Goal: Task Accomplishment & Management: Manage account settings

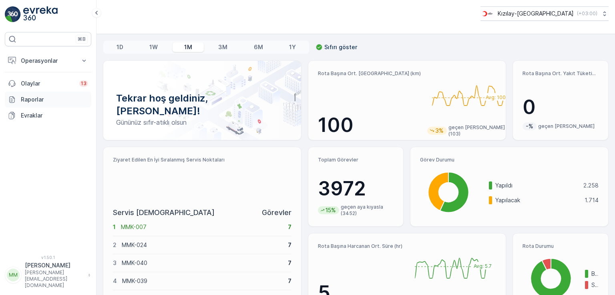
click at [29, 99] on p "Raporlar" at bounding box center [54, 100] width 67 height 8
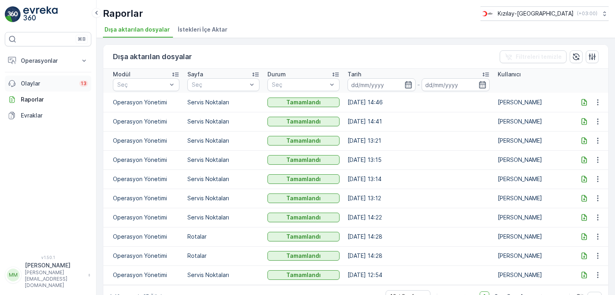
click at [35, 84] on p "Olaylar" at bounding box center [48, 84] width 54 height 8
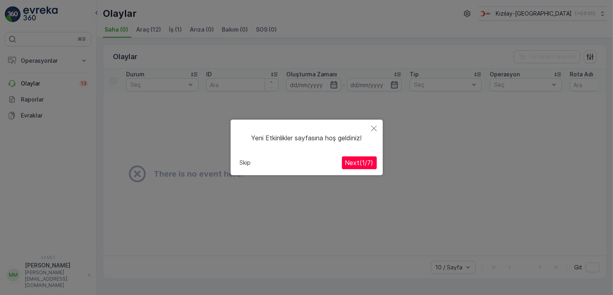
click at [371, 128] on icon "Close" at bounding box center [374, 129] width 6 height 6
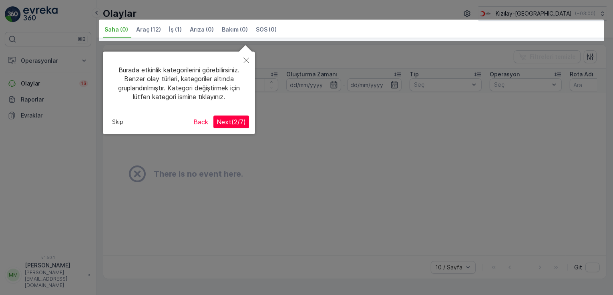
click at [246, 60] on icon "Close" at bounding box center [246, 61] width 6 height 6
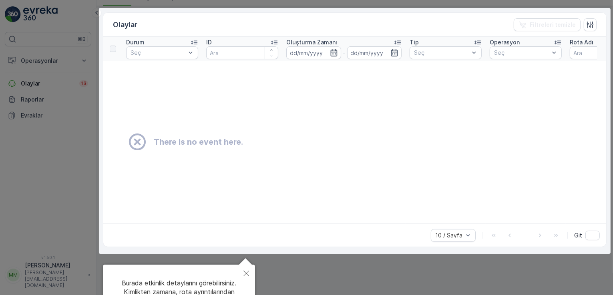
click at [50, 163] on div at bounding box center [306, 158] width 613 height 380
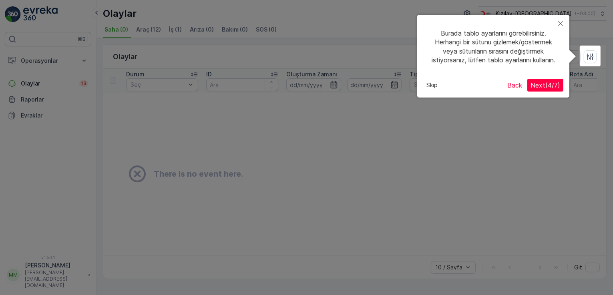
click at [557, 24] on icon "Close" at bounding box center [560, 24] width 6 height 6
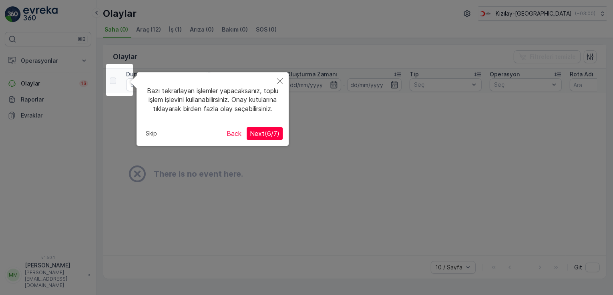
click at [150, 140] on button "Skip" at bounding box center [151, 134] width 18 height 12
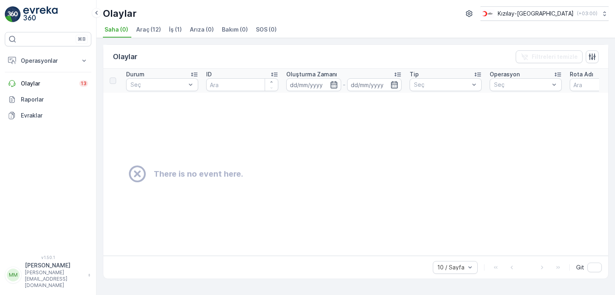
click at [153, 29] on span "Araç (12)" at bounding box center [148, 30] width 25 height 8
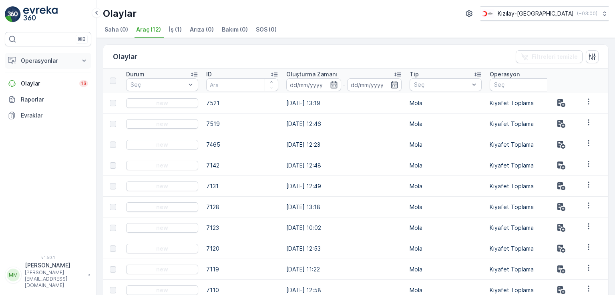
click at [44, 61] on p "Operasyonlar" at bounding box center [48, 61] width 54 height 8
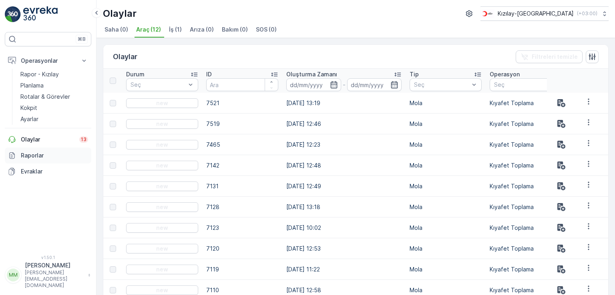
click at [32, 156] on p "Raporlar" at bounding box center [54, 156] width 67 height 8
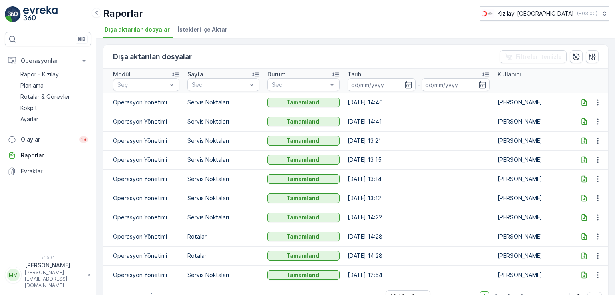
click at [187, 29] on span "İstekleri İçe Aktar" at bounding box center [203, 30] width 50 height 8
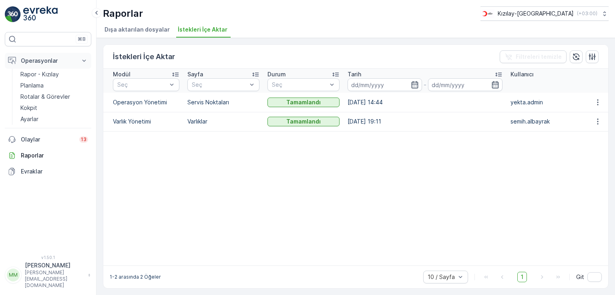
click at [54, 58] on p "Operasyonlar" at bounding box center [48, 61] width 54 height 8
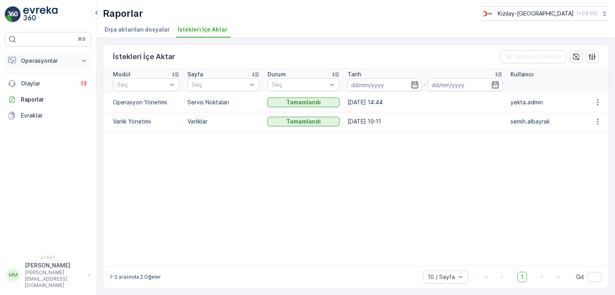
click at [52, 61] on p "Operasyonlar" at bounding box center [48, 61] width 54 height 8
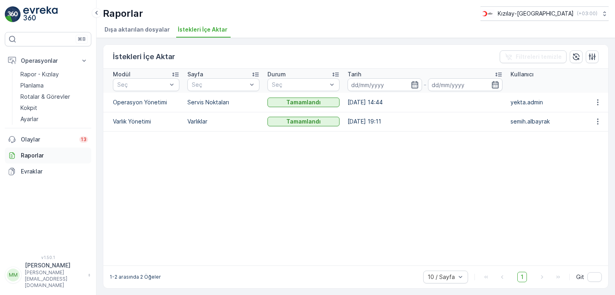
click at [29, 156] on p "Raporlar" at bounding box center [54, 156] width 67 height 8
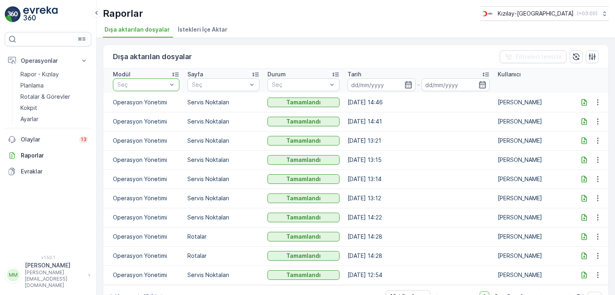
click at [167, 84] on div at bounding box center [141, 85] width 51 height 6
click at [213, 27] on span "İstekleri İçe Aktar" at bounding box center [203, 30] width 50 height 8
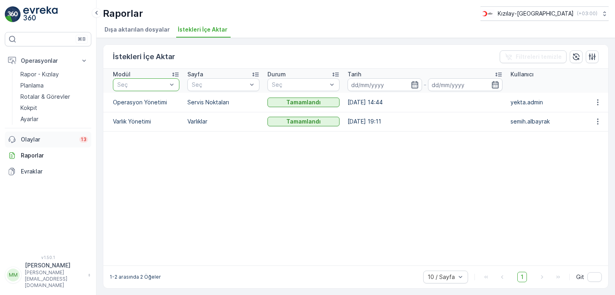
click at [30, 138] on p "Olaylar" at bounding box center [48, 140] width 54 height 8
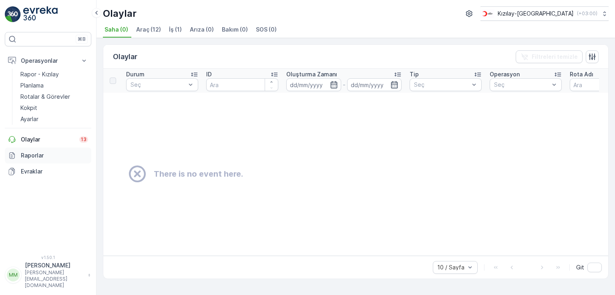
click at [32, 154] on p "Raporlar" at bounding box center [54, 156] width 67 height 8
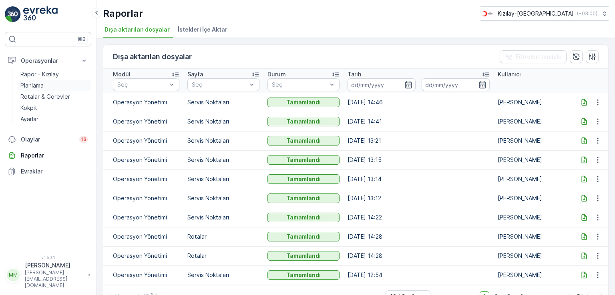
click at [37, 86] on p "Planlama" at bounding box center [31, 86] width 23 height 8
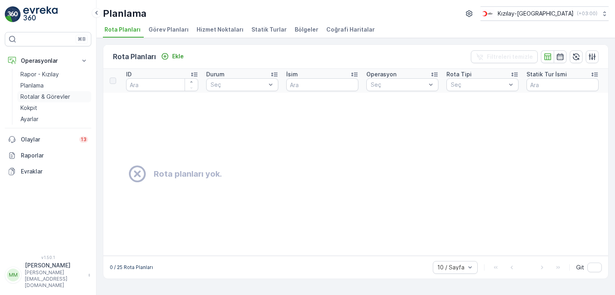
click at [38, 94] on p "Rotalar & Görevler" at bounding box center [45, 97] width 50 height 8
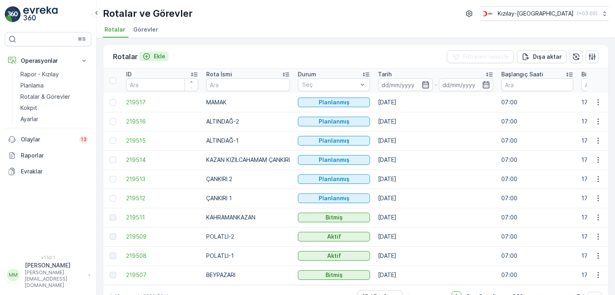
click at [163, 54] on p "Ekle" at bounding box center [160, 56] width 12 height 8
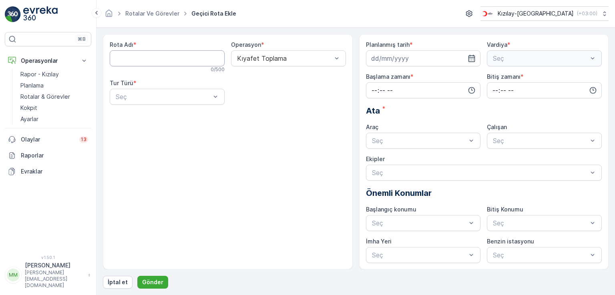
click at [163, 55] on Adı "Rota Adı" at bounding box center [167, 58] width 115 height 16
type Adı "yenikent"
click at [146, 103] on div "Seç" at bounding box center [167, 97] width 115 height 16
click at [133, 128] on span "Dinamik" at bounding box center [125, 129] width 23 height 7
click at [168, 102] on div "Dinamik" at bounding box center [167, 97] width 115 height 16
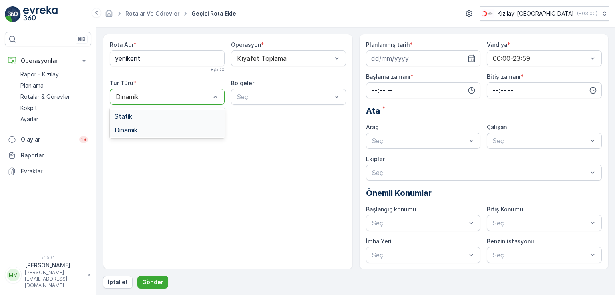
click at [130, 119] on span "Statik" at bounding box center [123, 116] width 18 height 7
click at [244, 91] on div "Seç" at bounding box center [288, 97] width 115 height 16
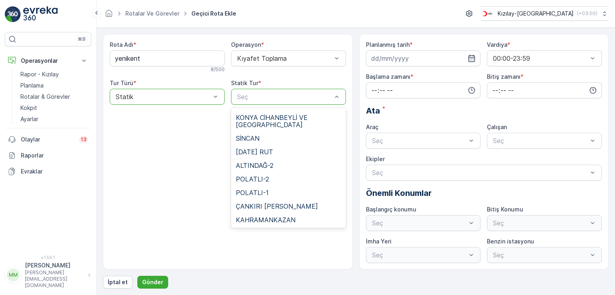
scroll to position [80, 0]
click at [262, 135] on div "SİNCAN" at bounding box center [288, 138] width 105 height 7
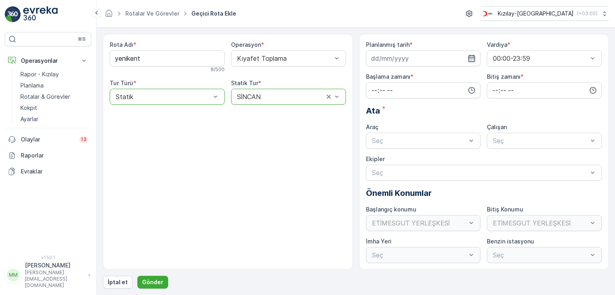
click at [472, 58] on icon "button" at bounding box center [471, 58] width 8 height 8
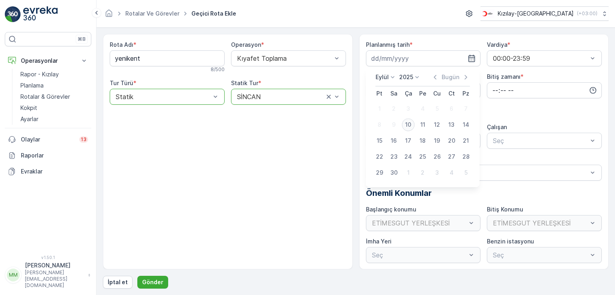
click at [408, 127] on div "10" at bounding box center [408, 124] width 13 height 13
type input "[DATE]"
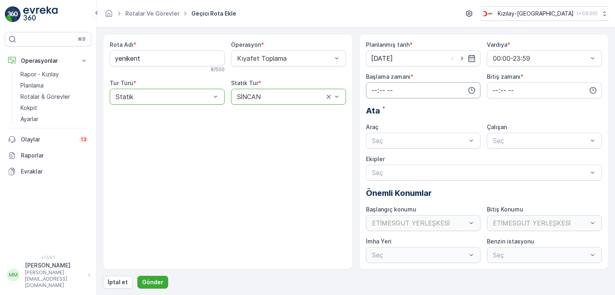
click at [374, 94] on input "time" at bounding box center [423, 90] width 115 height 16
click at [376, 159] on span "16" at bounding box center [374, 160] width 6 height 8
type input "16:00"
click at [397, 104] on div "00" at bounding box center [391, 105] width 14 height 11
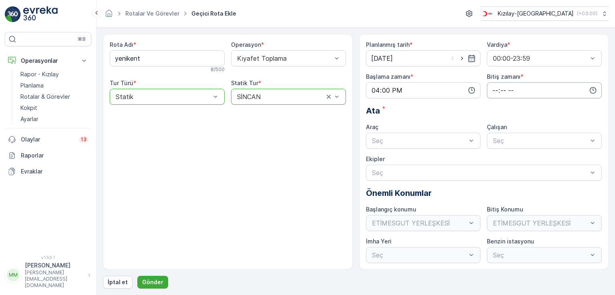
click at [494, 95] on input "time" at bounding box center [544, 90] width 115 height 16
click at [498, 141] on div "20" at bounding box center [495, 137] width 14 height 11
click at [499, 152] on div "21" at bounding box center [495, 150] width 14 height 11
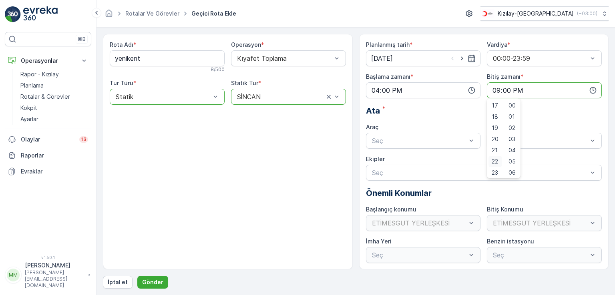
click at [493, 161] on span "22" at bounding box center [494, 162] width 6 height 8
type input "22:00"
click at [455, 111] on div "Ata *" at bounding box center [484, 111] width 236 height 12
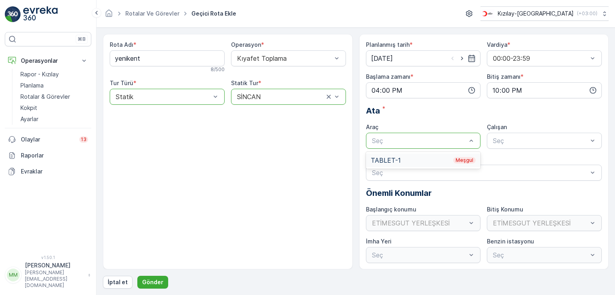
click at [400, 159] on div "TABLET-1 Meşgul" at bounding box center [423, 160] width 105 height 7
click at [410, 143] on div at bounding box center [415, 140] width 88 height 7
click at [411, 142] on div at bounding box center [415, 140] width 88 height 7
click at [423, 143] on div at bounding box center [415, 140] width 88 height 7
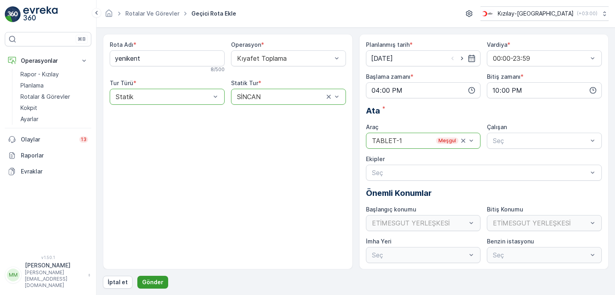
click at [147, 284] on p "Gönder" at bounding box center [152, 282] width 21 height 8
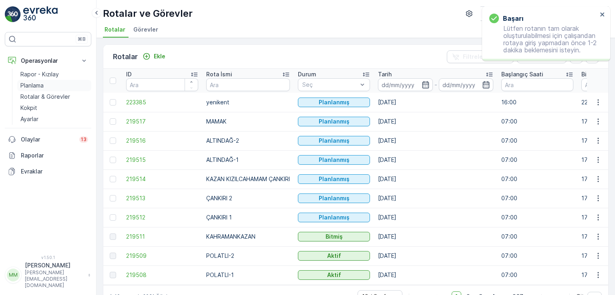
click at [43, 85] on p "Planlama" at bounding box center [31, 86] width 23 height 8
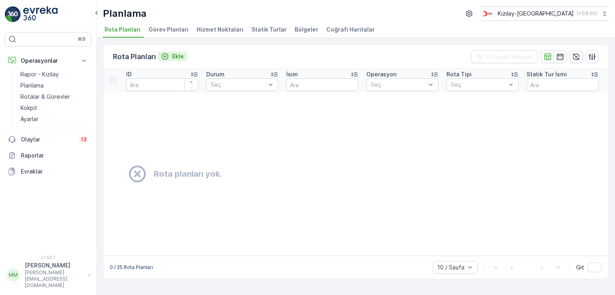
click at [178, 58] on p "Ekle" at bounding box center [178, 56] width 12 height 8
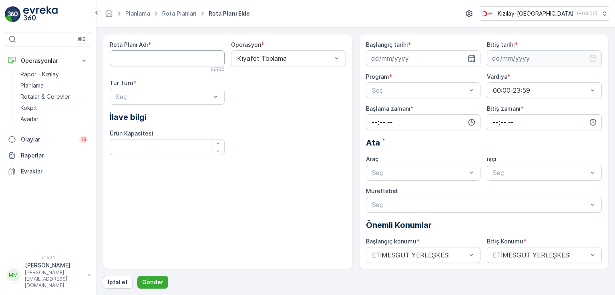
click at [130, 59] on Adı "Rota Planı Adı" at bounding box center [167, 58] width 115 height 16
click at [298, 132] on div "Rota Planı Adı * 0 / 500 Operasyon * Kıyafet Toplama Tur Türü * Seç İlave bilgi…" at bounding box center [228, 101] width 236 height 121
click at [186, 62] on Adı "Rota Planı Adı" at bounding box center [167, 58] width 115 height 16
type Adı "sincan"
click at [145, 115] on div "Statik" at bounding box center [166, 116] width 105 height 7
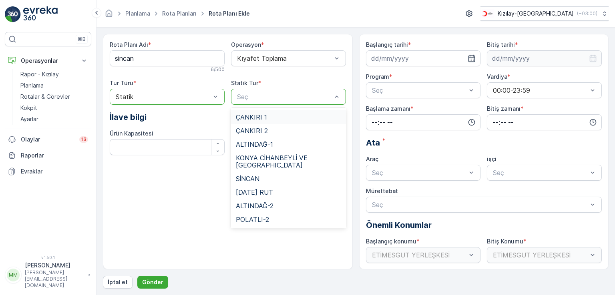
scroll to position [80, 0]
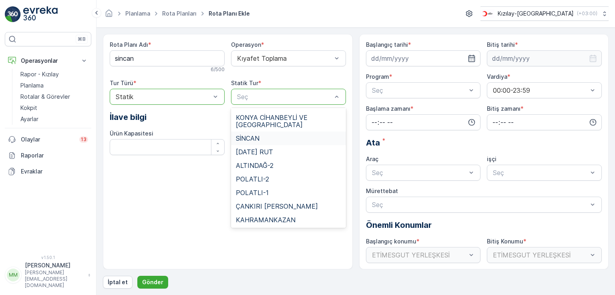
click at [264, 135] on div "SİNCAN" at bounding box center [288, 139] width 115 height 14
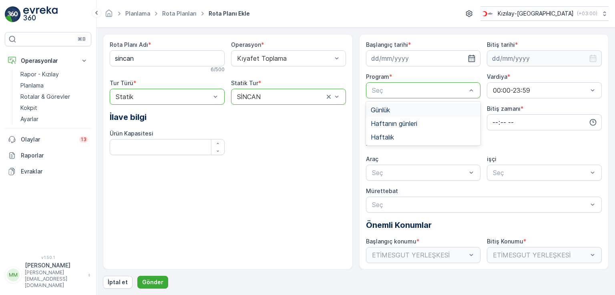
click at [383, 115] on div "Günlük" at bounding box center [423, 110] width 115 height 14
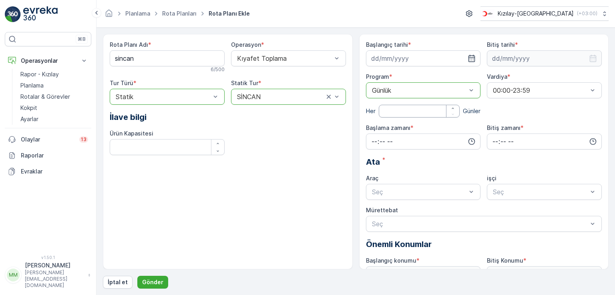
click at [411, 113] on input "number" at bounding box center [419, 111] width 81 height 13
type input "1"
click at [430, 88] on div at bounding box center [419, 90] width 96 height 7
click at [410, 124] on span "Haftanın günleri" at bounding box center [394, 123] width 46 height 7
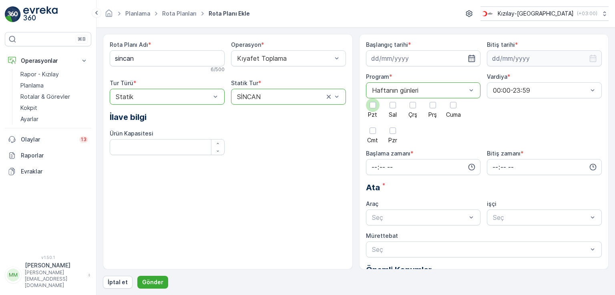
click at [373, 108] on div at bounding box center [373, 105] width 14 height 14
click at [373, 98] on input "Pzt" at bounding box center [373, 98] width 0 height 0
click at [389, 110] on div at bounding box center [393, 105] width 14 height 14
click at [393, 98] on input "Sal" at bounding box center [393, 98] width 0 height 0
click at [414, 112] on span "Çrş" at bounding box center [412, 115] width 9 height 6
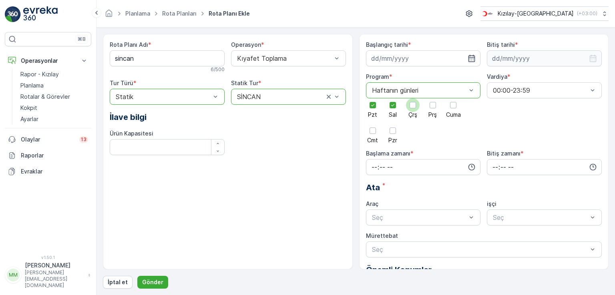
click at [413, 98] on input "Çrş" at bounding box center [413, 98] width 0 height 0
click at [432, 112] on span "Prş" at bounding box center [432, 115] width 8 height 6
click at [433, 98] on input "Prş" at bounding box center [433, 98] width 0 height 0
click at [459, 109] on label "Cuma" at bounding box center [453, 107] width 15 height 19
click at [453, 98] on input "Cuma" at bounding box center [453, 98] width 0 height 0
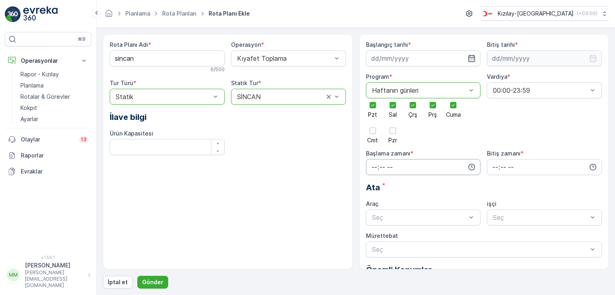
click at [372, 167] on input "time" at bounding box center [423, 167] width 115 height 16
click at [378, 223] on div "07" at bounding box center [374, 220] width 14 height 11
type input "07:00"
click at [491, 163] on input "time" at bounding box center [544, 167] width 115 height 16
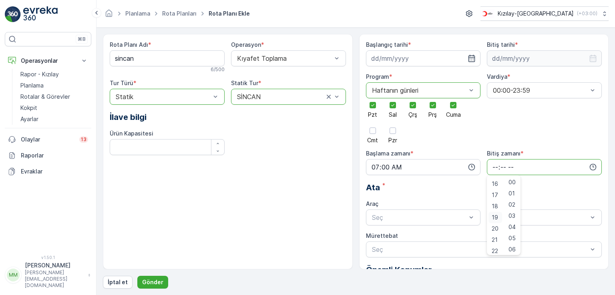
scroll to position [192, 0]
click at [495, 237] on span "22" at bounding box center [494, 237] width 6 height 8
type input "22:00"
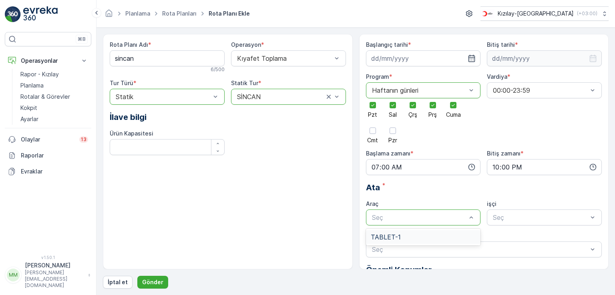
click at [385, 234] on span "TABLET-1" at bounding box center [386, 237] width 30 height 7
click at [157, 278] on button "Gönder" at bounding box center [152, 282] width 31 height 13
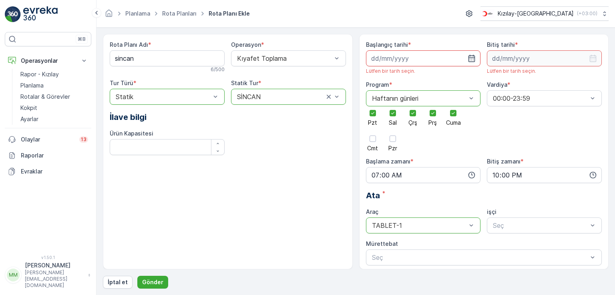
click at [410, 64] on input at bounding box center [423, 58] width 115 height 16
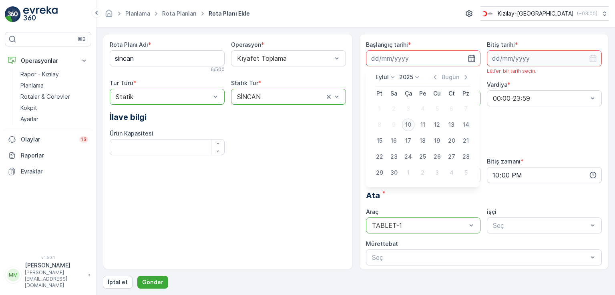
click at [408, 124] on div "10" at bounding box center [408, 124] width 13 height 13
type input "[DATE]"
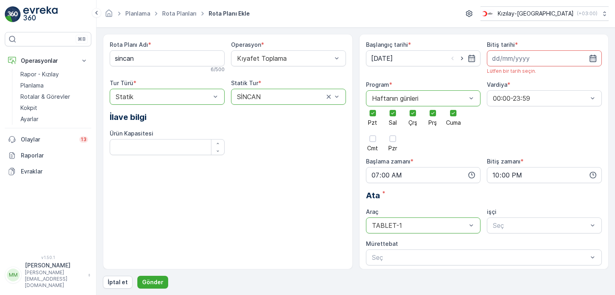
click at [589, 58] on icon "button" at bounding box center [592, 58] width 7 height 7
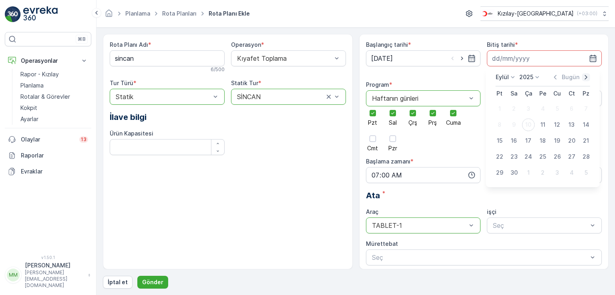
click at [584, 80] on icon "button" at bounding box center [586, 77] width 8 height 8
click at [532, 176] on div "31" at bounding box center [528, 172] width 13 height 13
type input "[DATE]"
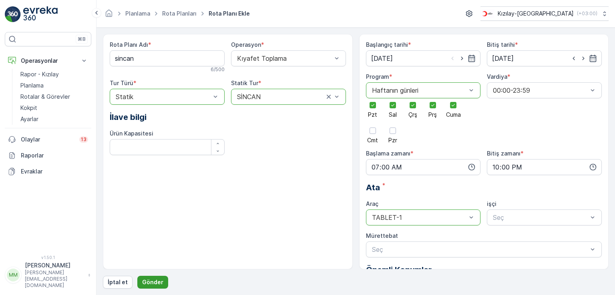
click at [155, 279] on p "Gönder" at bounding box center [152, 282] width 21 height 8
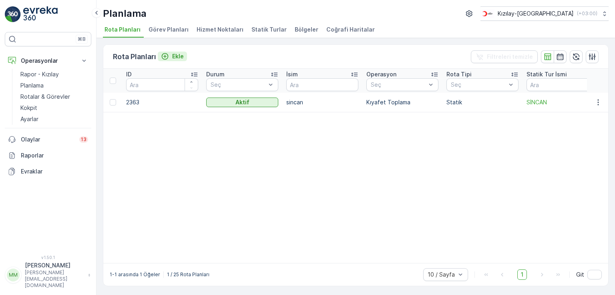
click at [184, 55] on button "Ekle" at bounding box center [172, 57] width 29 height 10
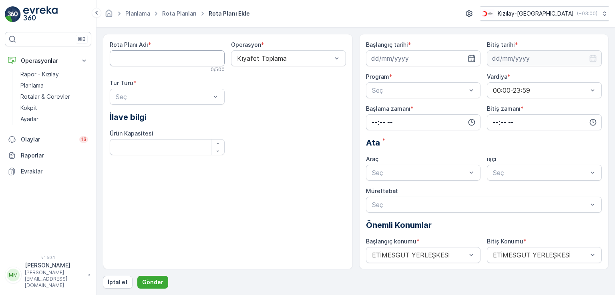
click at [185, 55] on Adı "Rota Planı Adı" at bounding box center [167, 58] width 115 height 16
type Adı "sungurlu"
click at [145, 117] on div "Statik" at bounding box center [166, 116] width 105 height 7
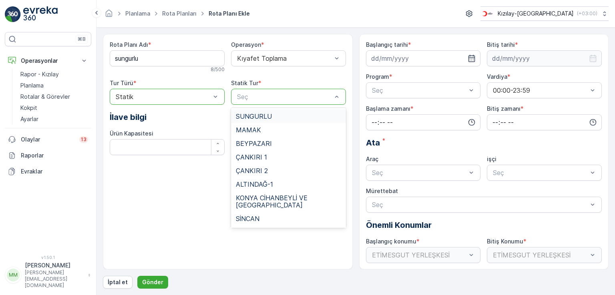
click at [262, 120] on div "SUNGURLU" at bounding box center [288, 117] width 115 height 14
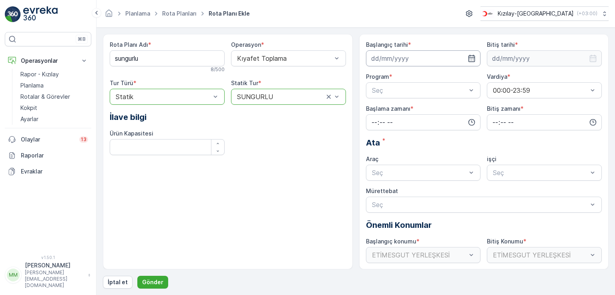
click at [419, 52] on input at bounding box center [423, 58] width 115 height 16
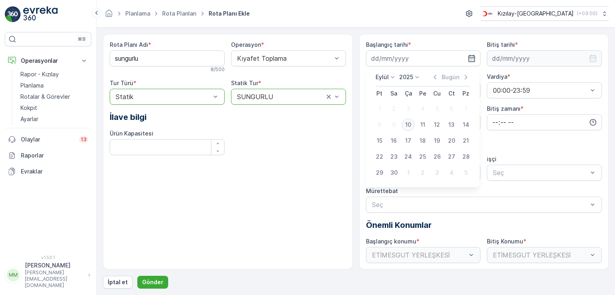
click at [409, 127] on div "10" at bounding box center [408, 124] width 13 height 13
type input "[DATE]"
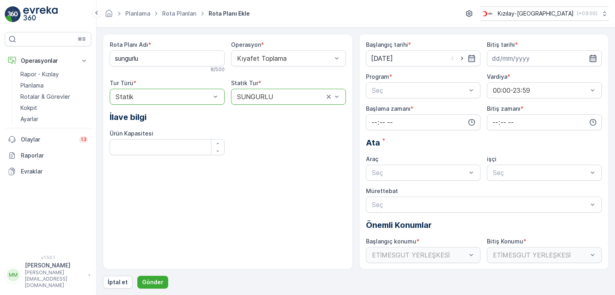
click at [589, 58] on icon "button" at bounding box center [593, 58] width 8 height 8
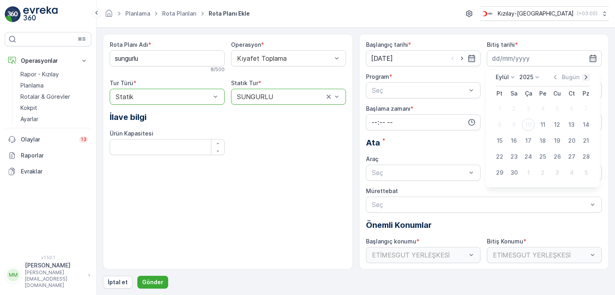
click at [587, 78] on icon "button" at bounding box center [586, 77] width 8 height 8
click at [529, 175] on div "31" at bounding box center [528, 172] width 13 height 13
type input "[DATE]"
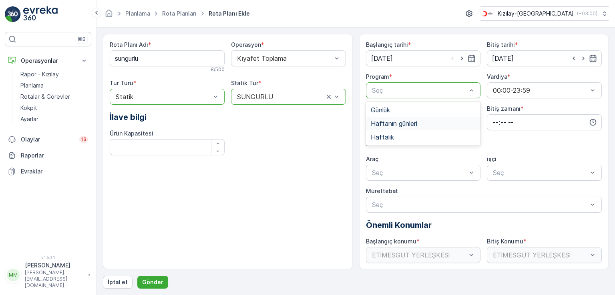
click at [392, 121] on span "Haftanın günleri" at bounding box center [394, 123] width 46 height 7
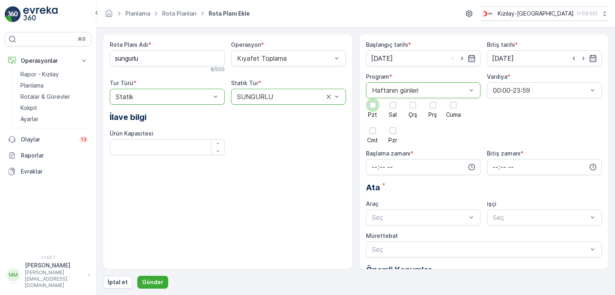
click at [377, 111] on label "Pzt" at bounding box center [373, 107] width 14 height 19
click at [373, 98] on input "Pzt" at bounding box center [373, 98] width 0 height 0
click at [394, 112] on span "Sal" at bounding box center [393, 115] width 8 height 6
click at [393, 98] on input "Sal" at bounding box center [393, 98] width 0 height 0
click at [421, 113] on div "Pzt Sal Çrş Prş Cuma Cmt Pzr" at bounding box center [423, 120] width 115 height 45
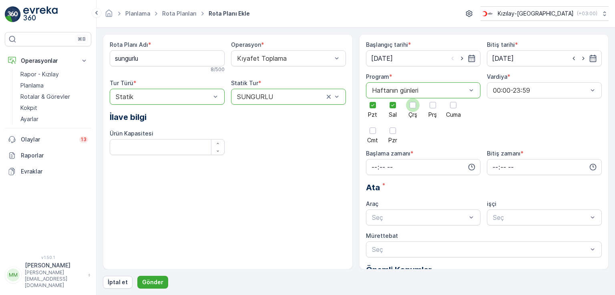
click at [415, 112] on span "Çrş" at bounding box center [412, 115] width 9 height 6
click at [413, 98] on input "Çrş" at bounding box center [413, 98] width 0 height 0
drag, startPoint x: 430, startPoint y: 112, endPoint x: 435, endPoint y: 117, distance: 7.1
click at [429, 113] on span "Prş" at bounding box center [432, 115] width 8 height 6
click at [452, 106] on div at bounding box center [453, 105] width 6 height 6
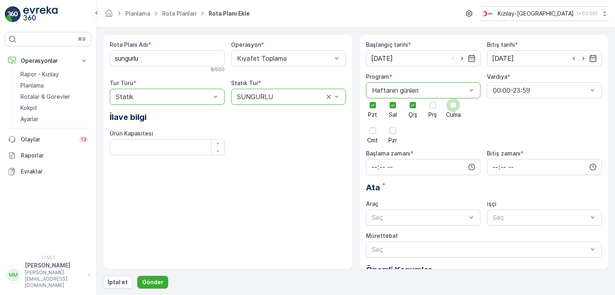
click at [453, 98] on input "Cuma" at bounding box center [453, 98] width 0 height 0
click at [431, 106] on div at bounding box center [432, 105] width 6 height 6
click at [433, 98] on input "Prş" at bounding box center [433, 98] width 0 height 0
click at [373, 170] on input "time" at bounding box center [423, 167] width 115 height 16
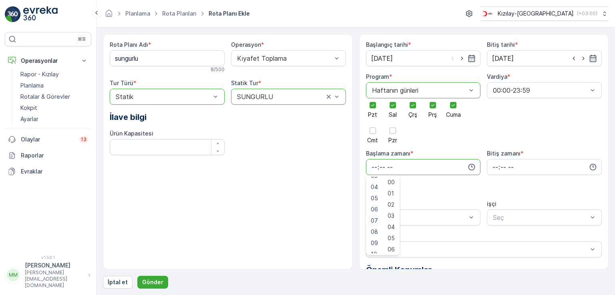
click at [373, 223] on span "07" at bounding box center [374, 221] width 7 height 8
type input "07:00"
click at [491, 167] on input "time" at bounding box center [544, 167] width 115 height 16
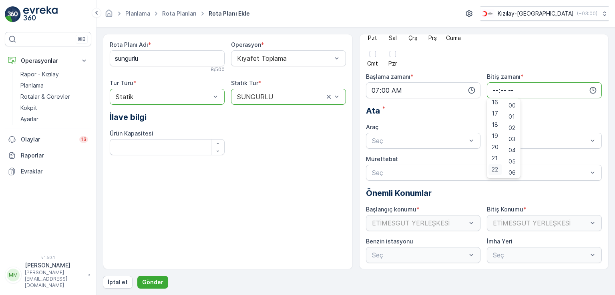
scroll to position [192, 0]
click at [494, 163] on span "22" at bounding box center [494, 160] width 6 height 8
type input "22:00"
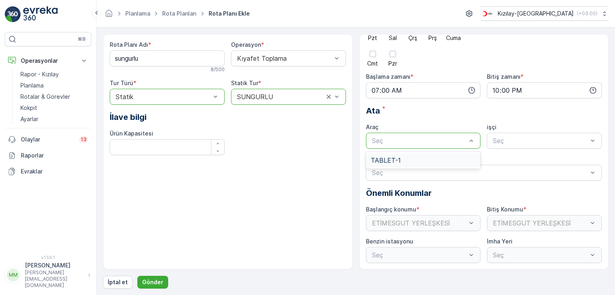
click at [403, 157] on div "TABLET-1" at bounding box center [423, 160] width 105 height 7
click at [160, 282] on p "Gönder" at bounding box center [152, 282] width 21 height 8
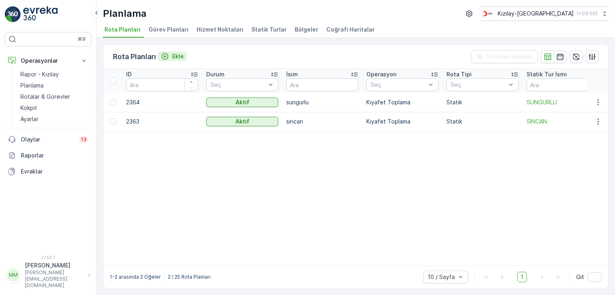
click at [180, 55] on p "Ekle" at bounding box center [178, 56] width 12 height 8
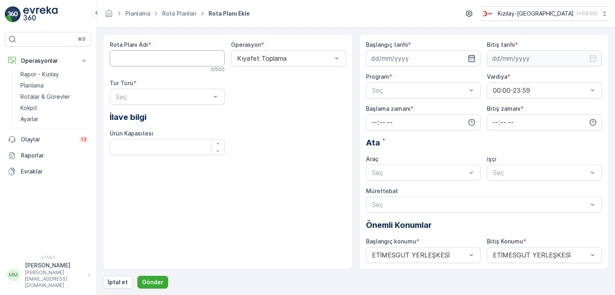
click at [184, 59] on Adı "Rota Planı Adı" at bounding box center [167, 58] width 115 height 16
click at [300, 141] on div "Rota Planı Adı * 0 / 500 Operasyon * Kıyafet Toplama Tur Türü * Seç İlave bilgi…" at bounding box center [228, 101] width 236 height 121
click at [150, 58] on Adı "Rota Planı Adı" at bounding box center [167, 58] width 115 height 16
type Adı "çankırı-1"
click at [146, 114] on div "Statik" at bounding box center [166, 116] width 105 height 7
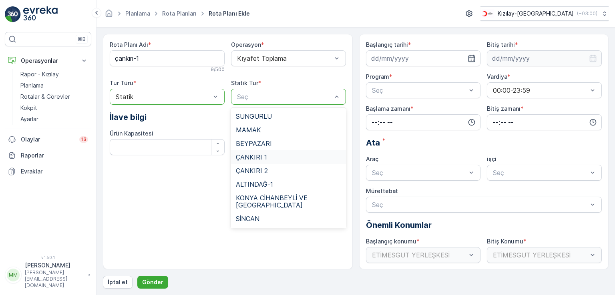
click at [270, 156] on div "ÇANKIRI 1" at bounding box center [288, 157] width 105 height 7
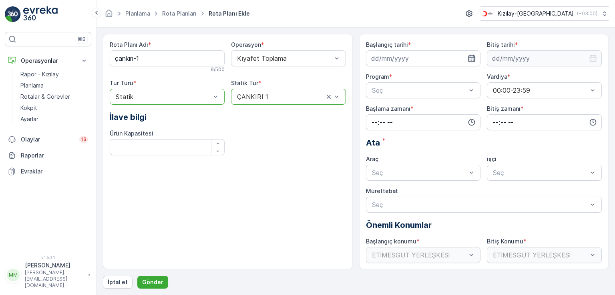
click at [469, 56] on icon "button" at bounding box center [471, 58] width 7 height 7
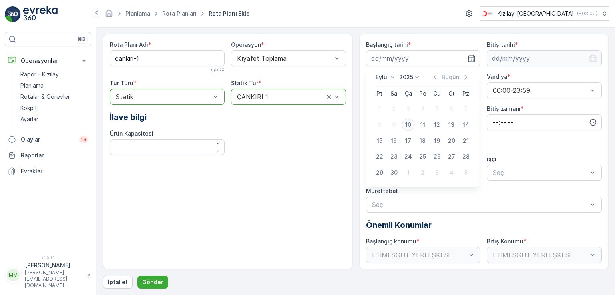
click at [407, 122] on div "10" at bounding box center [408, 124] width 13 height 13
type input "[DATE]"
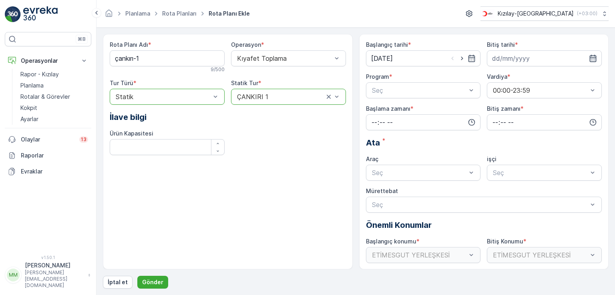
click at [592, 58] on icon "button" at bounding box center [592, 58] width 7 height 7
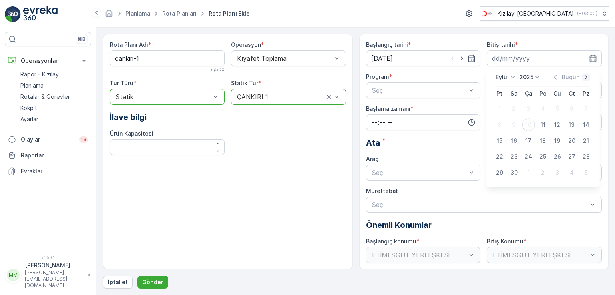
click at [583, 78] on icon "button" at bounding box center [586, 77] width 8 height 8
click at [526, 173] on div "31" at bounding box center [528, 172] width 13 height 13
type input "[DATE]"
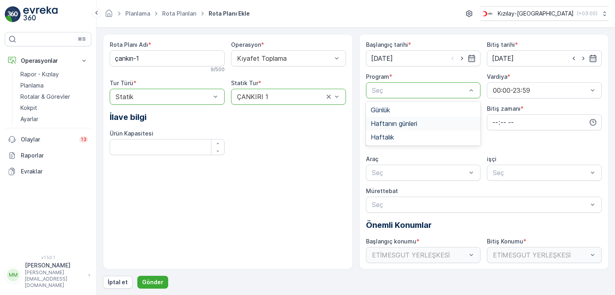
click at [403, 120] on span "Haftanın günleri" at bounding box center [394, 123] width 46 height 7
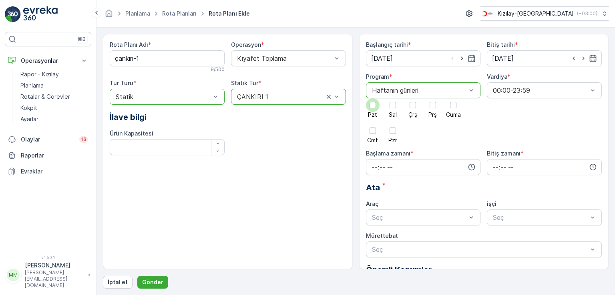
click at [375, 105] on div at bounding box center [372, 105] width 6 height 6
click at [373, 98] on input "Pzt" at bounding box center [373, 98] width 0 height 0
drag, startPoint x: 392, startPoint y: 108, endPoint x: 403, endPoint y: 104, distance: 11.4
click at [392, 108] on div at bounding box center [392, 105] width 6 height 6
click at [393, 98] on input "Sal" at bounding box center [393, 98] width 0 height 0
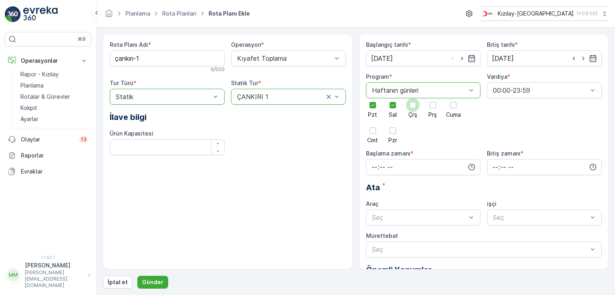
click at [413, 102] on div at bounding box center [412, 105] width 6 height 6
click at [413, 98] on input "Çrş" at bounding box center [413, 98] width 0 height 0
click at [438, 103] on div at bounding box center [433, 105] width 14 height 14
click at [433, 98] on input "Prş" at bounding box center [433, 98] width 0 height 0
click at [454, 103] on div at bounding box center [453, 105] width 6 height 6
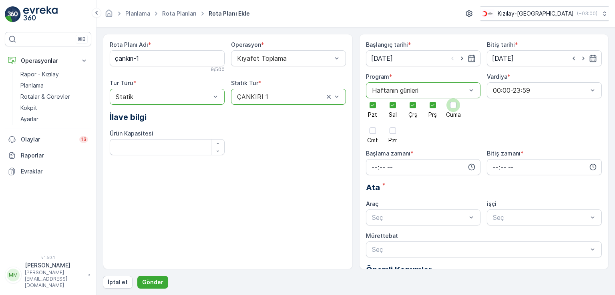
click at [453, 98] on input "Cuma" at bounding box center [453, 98] width 0 height 0
click at [531, 107] on div "00:00-23:59" at bounding box center [543, 109] width 105 height 7
click at [470, 164] on icon "button" at bounding box center [471, 167] width 8 height 8
click at [376, 178] on span "07" at bounding box center [374, 182] width 7 height 8
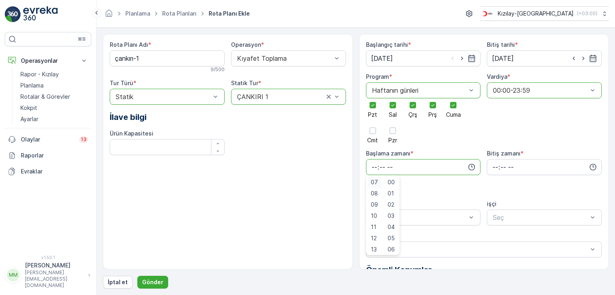
type input "07:00"
click at [591, 167] on icon "button" at bounding box center [592, 167] width 7 height 7
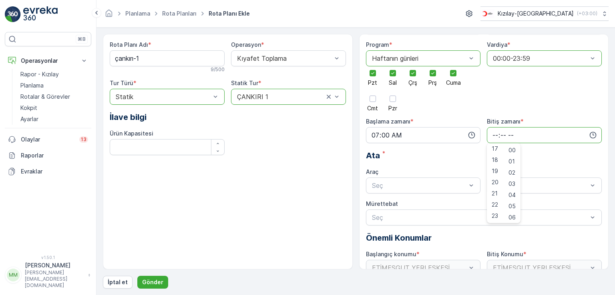
scroll to position [77, 0]
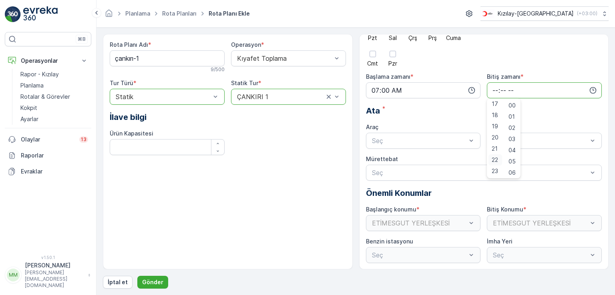
click at [497, 157] on div "22" at bounding box center [495, 159] width 14 height 11
type input "22:00"
click at [495, 159] on span "22" at bounding box center [494, 160] width 6 height 8
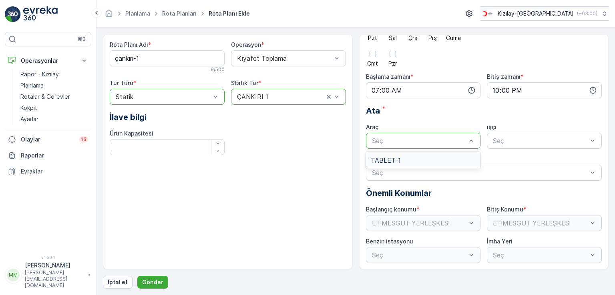
click at [424, 160] on div "TABLET-1" at bounding box center [423, 160] width 105 height 7
click at [588, 135] on div at bounding box center [592, 140] width 8 height 15
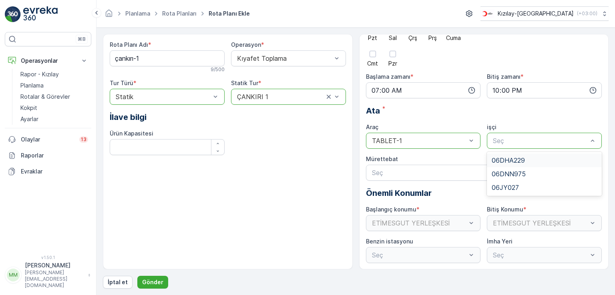
click at [452, 112] on div "Ata *" at bounding box center [484, 111] width 236 height 12
click at [148, 282] on p "Gönder" at bounding box center [152, 282] width 21 height 8
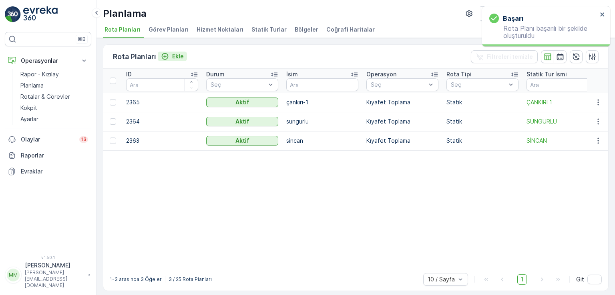
click at [182, 54] on p "Ekle" at bounding box center [178, 56] width 12 height 8
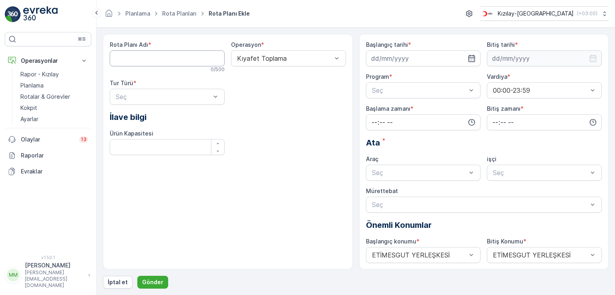
drag, startPoint x: 169, startPoint y: 62, endPoint x: 171, endPoint y: 66, distance: 4.7
click at [169, 62] on Adı "Rota Planı Adı" at bounding box center [167, 58] width 115 height 16
type Adı "çankırı-2"
click at [158, 116] on div "Statik" at bounding box center [166, 116] width 105 height 7
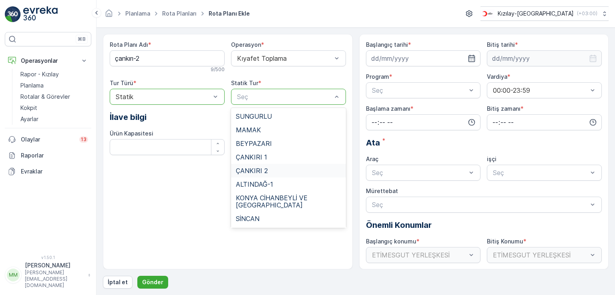
click at [260, 172] on span "ÇANKIRI 2" at bounding box center [252, 170] width 32 height 7
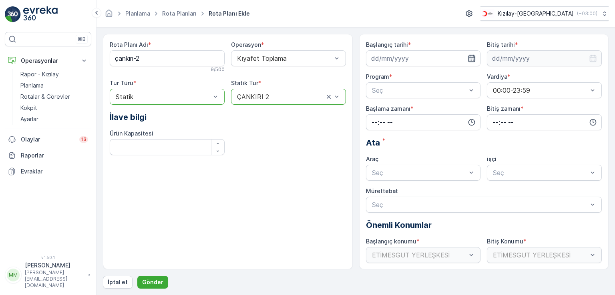
click at [470, 56] on icon "button" at bounding box center [471, 58] width 8 height 8
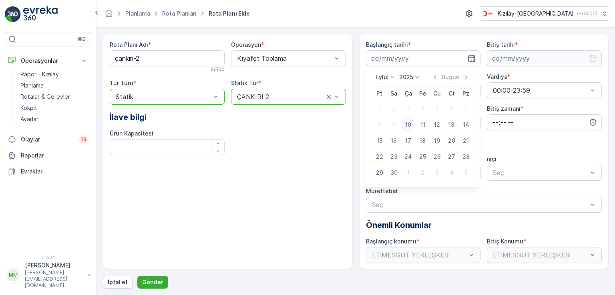
click at [408, 124] on div "10" at bounding box center [408, 124] width 13 height 13
type input "[DATE]"
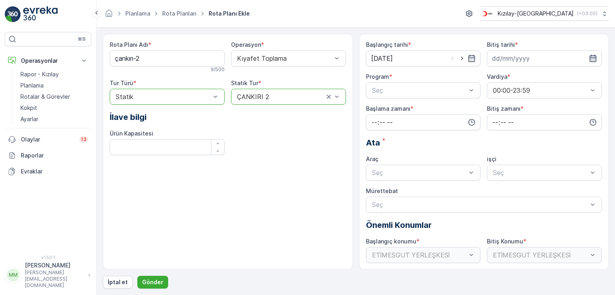
click at [591, 58] on icon "button" at bounding box center [593, 58] width 8 height 8
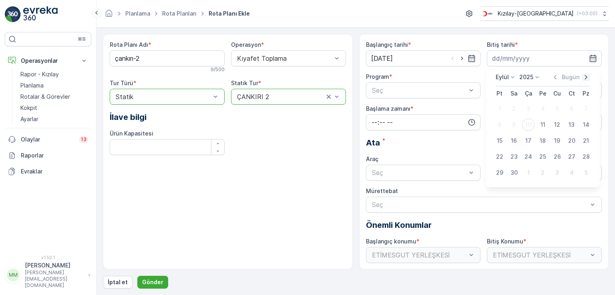
click at [582, 78] on icon "button" at bounding box center [586, 77] width 8 height 8
click at [529, 172] on div "31" at bounding box center [528, 172] width 13 height 13
type input "[DATE]"
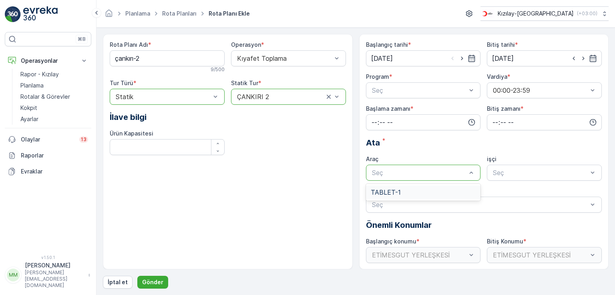
click at [416, 189] on div "TABLET-1" at bounding box center [423, 192] width 105 height 7
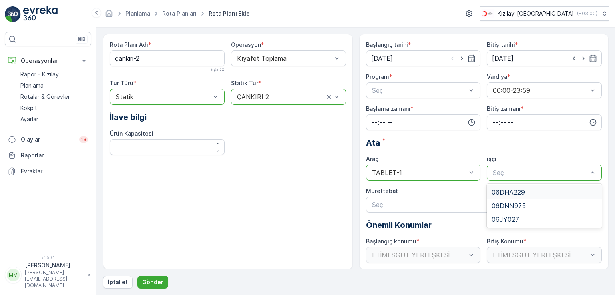
click at [294, 146] on div "Rota Planı Adı * çankırı-2 9 / 500 Operasyon * Kıyafet Toplama Tur Türü * optio…" at bounding box center [228, 101] width 236 height 121
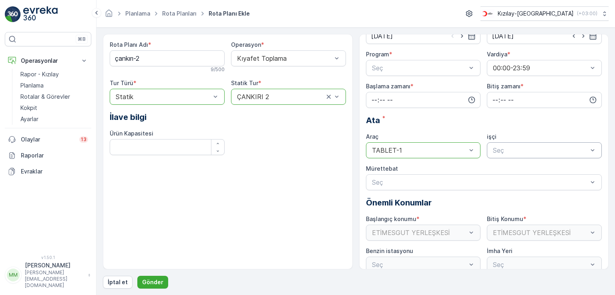
scroll to position [32, 0]
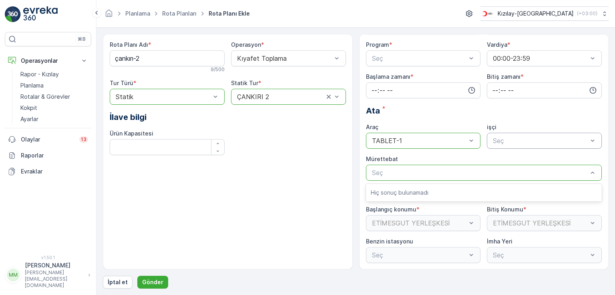
click at [322, 190] on div "Rota Planı Adı * çankırı-2 9 / 500 Operasyon * Kıyafet Toplama Tur Türü * optio…" at bounding box center [228, 152] width 250 height 236
click at [468, 90] on icon "button" at bounding box center [471, 90] width 7 height 7
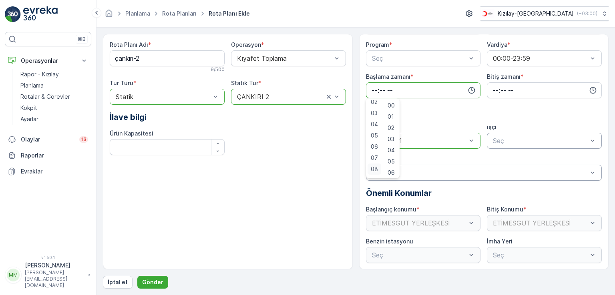
scroll to position [40, 0]
click at [376, 142] on span "07" at bounding box center [374, 144] width 7 height 8
type input "07:00"
click at [589, 88] on icon "button" at bounding box center [593, 90] width 8 height 8
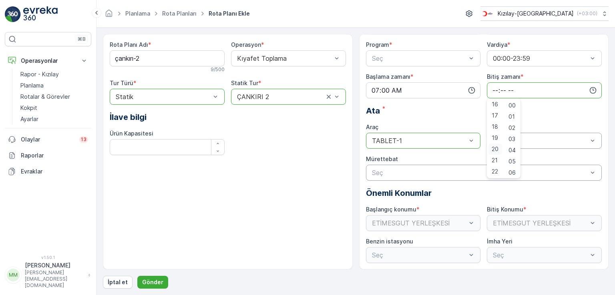
scroll to position [192, 0]
click at [495, 156] on span "22" at bounding box center [494, 160] width 6 height 8
type input "22:00"
click at [563, 108] on div "Ata *" at bounding box center [484, 111] width 236 height 12
click at [150, 280] on p "Gönder" at bounding box center [152, 282] width 21 height 8
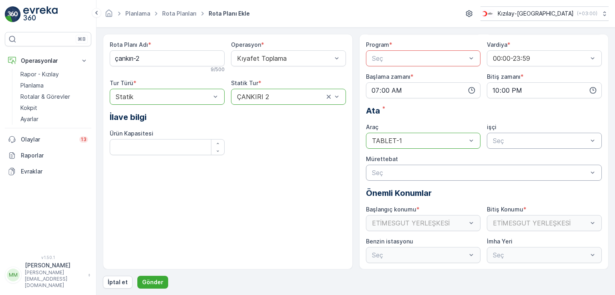
click at [469, 52] on div at bounding box center [471, 58] width 8 height 15
click at [394, 92] on span "Haftanın günleri" at bounding box center [394, 91] width 46 height 7
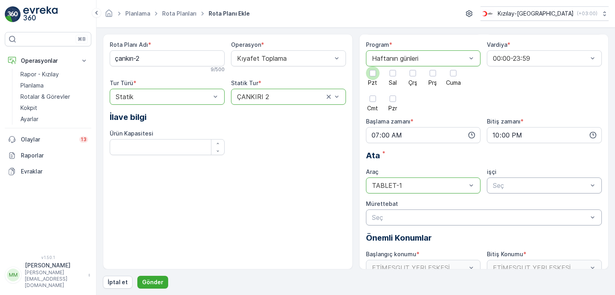
click at [372, 75] on div at bounding box center [372, 73] width 6 height 6
click at [373, 66] on input "Pzt" at bounding box center [373, 66] width 0 height 0
click at [389, 72] on div at bounding box center [392, 73] width 6 height 6
click at [393, 66] on input "Sal" at bounding box center [393, 66] width 0 height 0
click at [412, 74] on div at bounding box center [412, 73] width 6 height 6
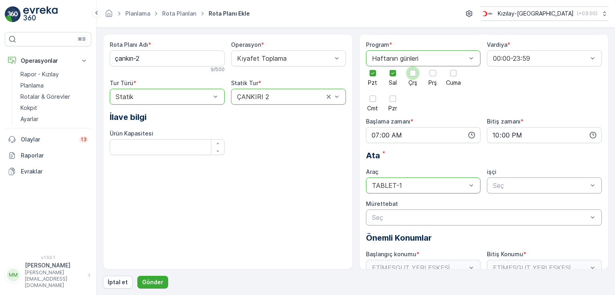
click at [413, 66] on input "Çrş" at bounding box center [413, 66] width 0 height 0
click at [432, 70] on div at bounding box center [432, 73] width 6 height 6
click at [433, 66] on input "Prş" at bounding box center [433, 66] width 0 height 0
click at [452, 74] on div at bounding box center [453, 73] width 6 height 6
click at [453, 66] on input "Cuma" at bounding box center [453, 66] width 0 height 0
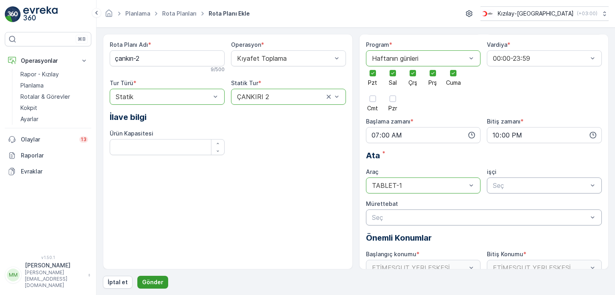
click at [157, 278] on p "Gönder" at bounding box center [152, 282] width 21 height 8
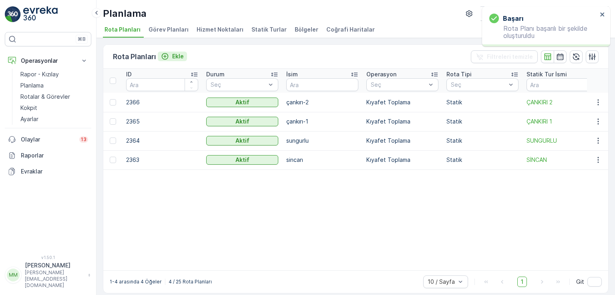
click at [173, 57] on p "Ekle" at bounding box center [178, 56] width 12 height 8
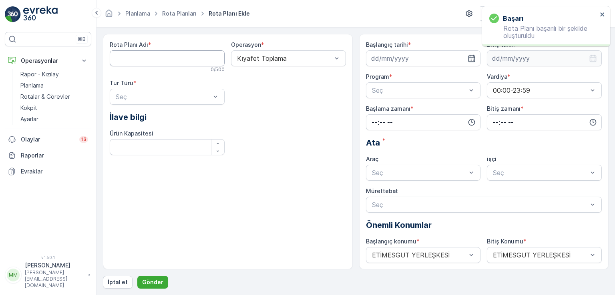
click at [187, 61] on Adı "Rota Planı Adı" at bounding box center [167, 58] width 115 height 16
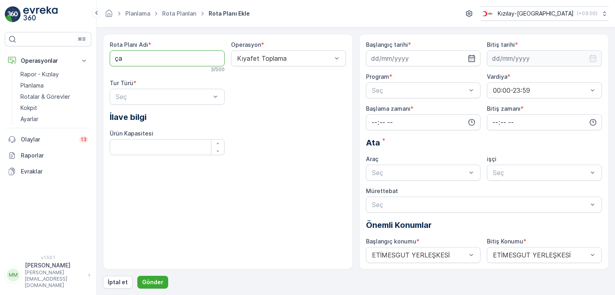
type Adı "ç"
type Adı "kızılcahamam"
click at [162, 118] on div "Statik" at bounding box center [166, 116] width 105 height 7
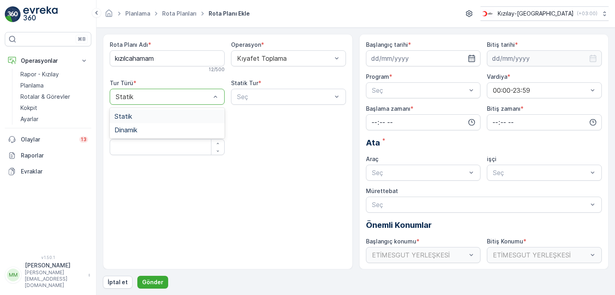
click at [219, 97] on div "Statik" at bounding box center [167, 97] width 115 height 16
click at [160, 117] on div "Statik" at bounding box center [166, 116] width 105 height 7
click at [291, 79] on div "Kıyafet Toplama" at bounding box center [288, 77] width 105 height 7
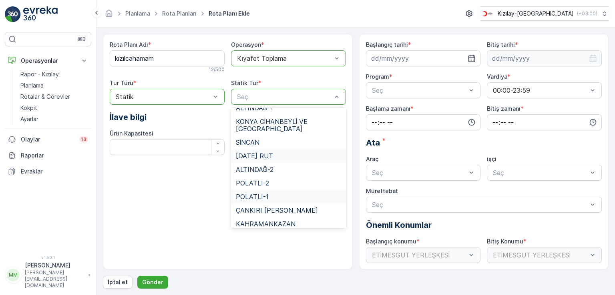
scroll to position [80, 0]
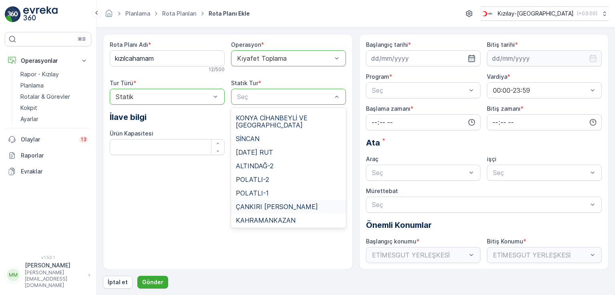
click at [286, 203] on span "ÇANKIRI [PERSON_NAME]" at bounding box center [277, 206] width 82 height 7
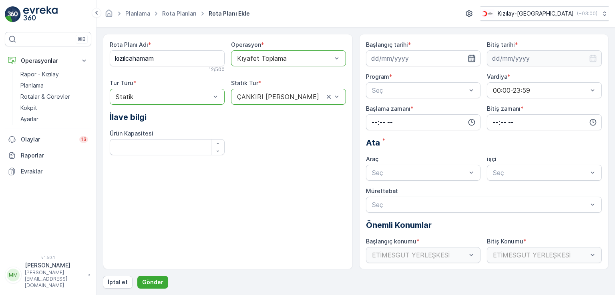
click at [469, 59] on icon "button" at bounding box center [471, 58] width 7 height 7
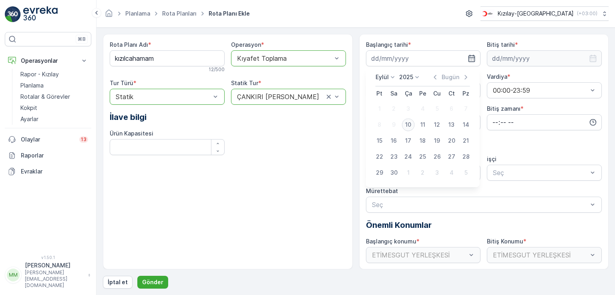
click at [410, 125] on div "10" at bounding box center [408, 124] width 13 height 13
type input "[DATE]"
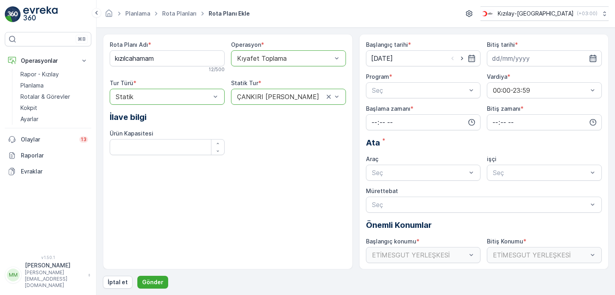
click at [589, 59] on icon "button" at bounding box center [593, 58] width 8 height 8
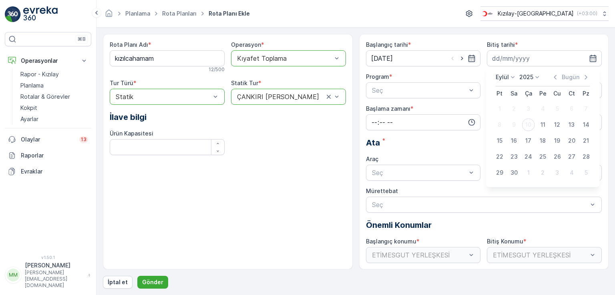
click at [581, 78] on div "Bugün" at bounding box center [570, 77] width 39 height 8
click at [576, 75] on p "Bugün" at bounding box center [570, 77] width 18 height 8
click at [567, 78] on p "Bugün" at bounding box center [570, 77] width 18 height 8
click at [586, 77] on icon "button" at bounding box center [586, 77] width 8 height 8
click at [584, 77] on icon "button" at bounding box center [586, 77] width 8 height 8
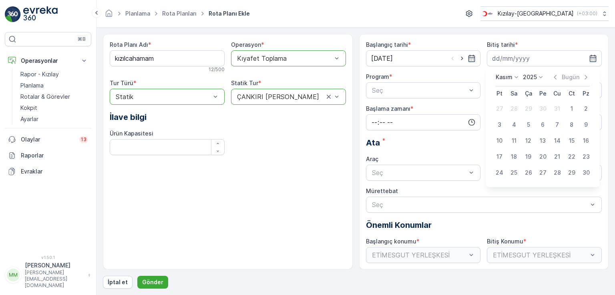
click at [581, 77] on div "Bugün" at bounding box center [570, 77] width 39 height 8
click at [584, 78] on icon "button" at bounding box center [586, 77] width 8 height 8
click at [527, 172] on div "31" at bounding box center [528, 172] width 13 height 13
type input "[DATE]"
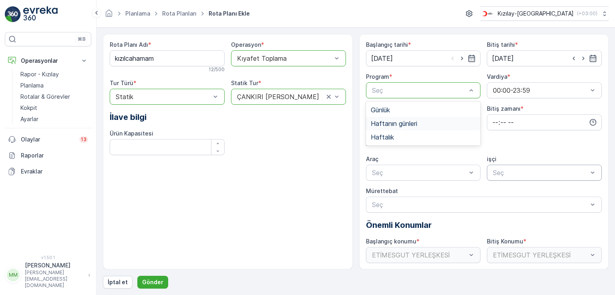
click at [407, 122] on span "Haftanın günleri" at bounding box center [394, 123] width 46 height 7
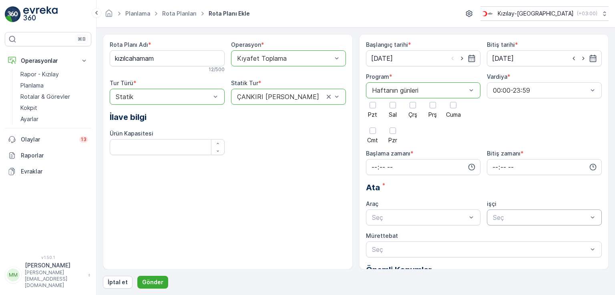
drag, startPoint x: 372, startPoint y: 106, endPoint x: 384, endPoint y: 101, distance: 12.9
click at [373, 105] on div at bounding box center [372, 105] width 6 height 6
click at [373, 98] on input "Pzt" at bounding box center [373, 98] width 0 height 0
click at [397, 104] on div at bounding box center [393, 105] width 14 height 14
click at [393, 98] on input "Sal" at bounding box center [393, 98] width 0 height 0
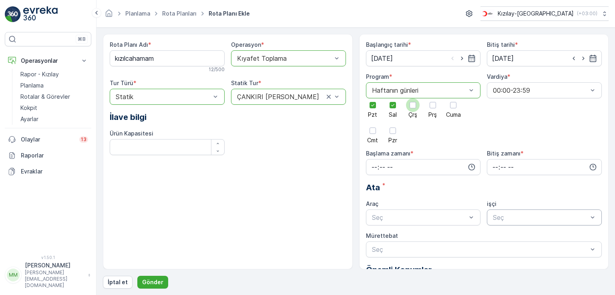
click at [413, 106] on div at bounding box center [412, 105] width 6 height 6
click at [413, 98] on input "Çrş" at bounding box center [413, 98] width 0 height 0
click at [433, 102] on div at bounding box center [432, 105] width 6 height 6
click at [433, 98] on input "Prş" at bounding box center [433, 98] width 0 height 0
click at [456, 103] on div at bounding box center [453, 105] width 6 height 6
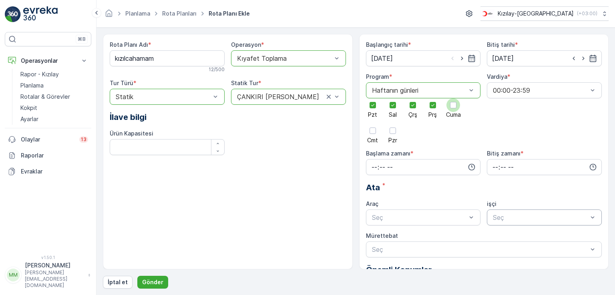
click at [453, 98] on input "Cuma" at bounding box center [453, 98] width 0 height 0
click at [469, 166] on icon "button" at bounding box center [471, 167] width 8 height 8
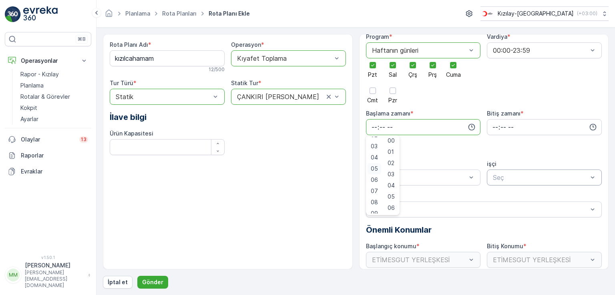
scroll to position [42, 0]
click at [375, 180] on span "07" at bounding box center [374, 179] width 7 height 8
type input "07:00"
click at [589, 127] on icon "button" at bounding box center [593, 127] width 8 height 8
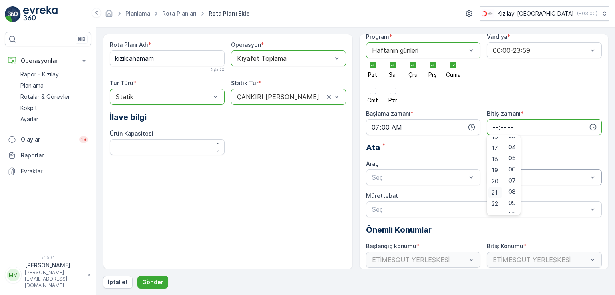
scroll to position [192, 0]
click at [496, 194] on span "22" at bounding box center [494, 197] width 6 height 8
type input "22:00"
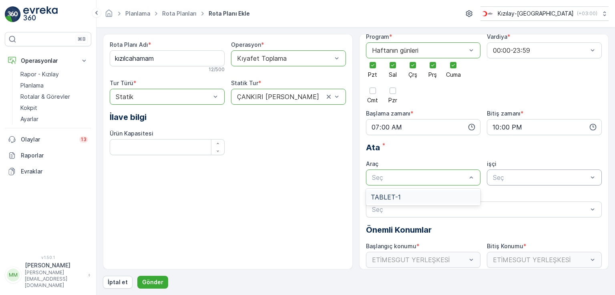
click at [389, 200] on span "TABLET-1" at bounding box center [386, 197] width 30 height 7
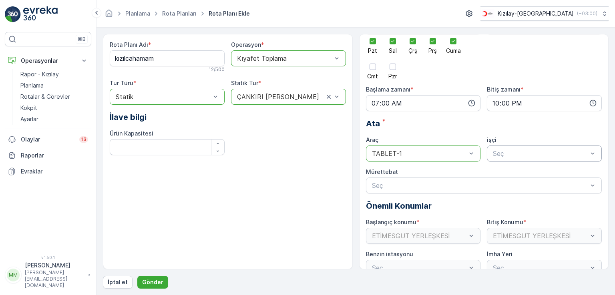
scroll to position [77, 0]
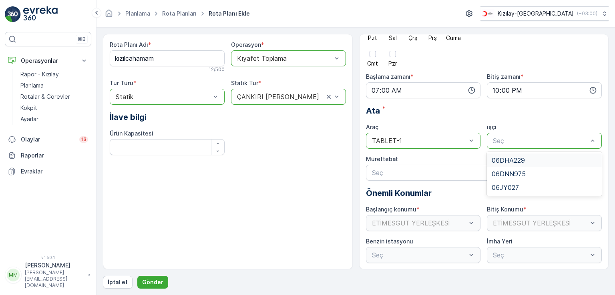
click at [542, 119] on div "Başlangıç tarihi * 10.09.2025 Bitiş tarihi * 31.12.2025 Program * option Haftan…" at bounding box center [484, 113] width 236 height 299
click at [145, 278] on p "Gönder" at bounding box center [152, 282] width 21 height 8
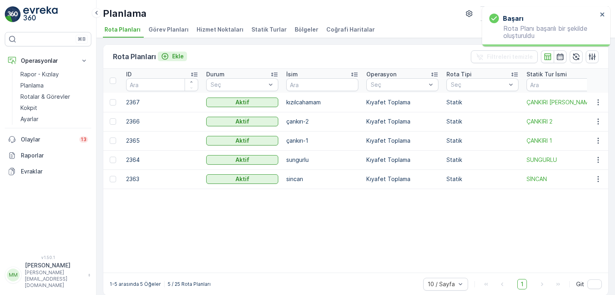
click at [174, 57] on p "Ekle" at bounding box center [178, 56] width 12 height 8
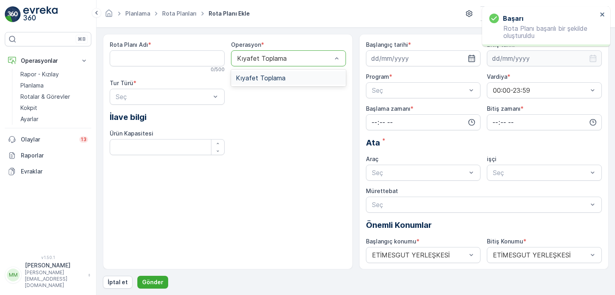
click at [286, 142] on div "Rota Planı Adı * 0 / 500 Operasyon * 1 result available. Use Up and Down to cho…" at bounding box center [228, 101] width 236 height 121
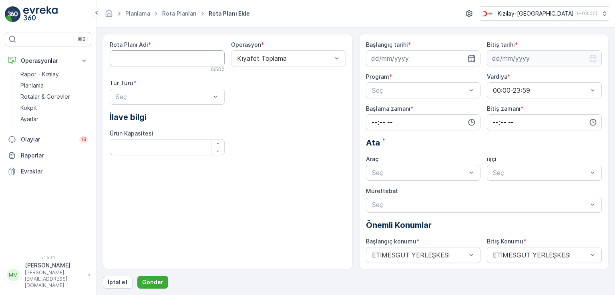
click at [175, 59] on Adı "Rota Planı Adı" at bounding box center [167, 58] width 115 height 16
type Adı "beypazarı"
click at [216, 92] on div at bounding box center [215, 96] width 8 height 15
click at [146, 113] on div "Statik" at bounding box center [166, 116] width 105 height 7
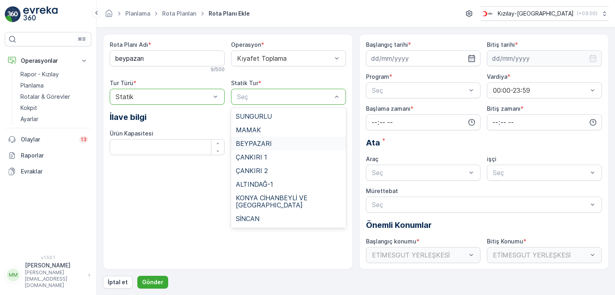
click at [269, 143] on span "BEYPAZARI" at bounding box center [254, 143] width 36 height 7
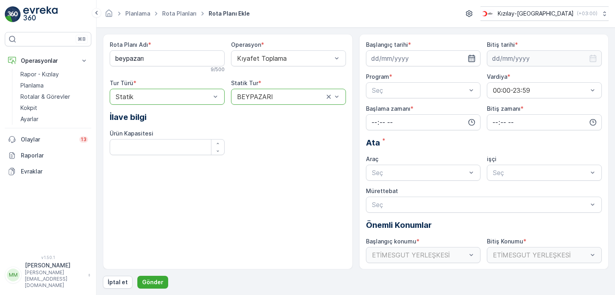
click at [468, 57] on icon "button" at bounding box center [471, 58] width 7 height 7
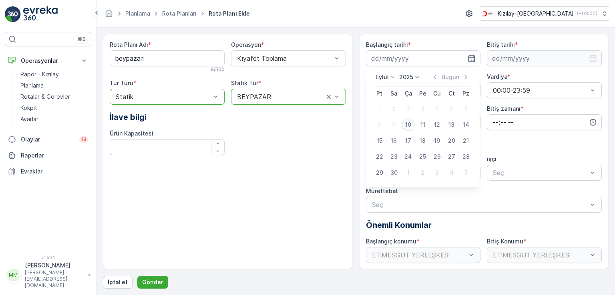
click at [406, 125] on div "10" at bounding box center [408, 124] width 13 height 13
type input "[DATE]"
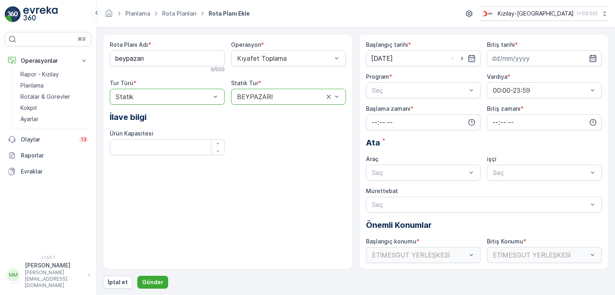
click at [589, 56] on icon "button" at bounding box center [593, 58] width 8 height 8
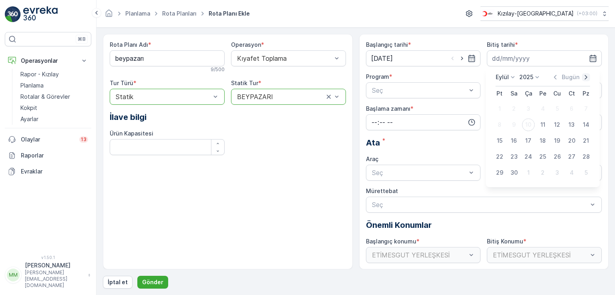
click at [582, 76] on icon "button" at bounding box center [586, 77] width 8 height 8
click at [532, 172] on div "31" at bounding box center [528, 172] width 13 height 13
type input "[DATE]"
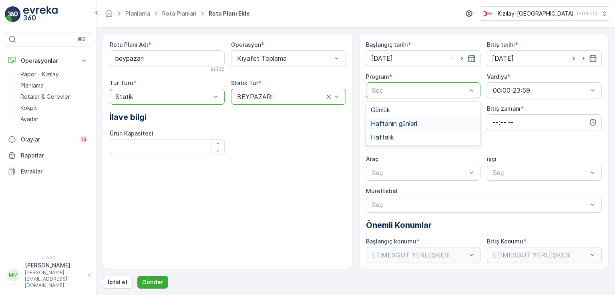
click at [402, 124] on span "Haftanın günleri" at bounding box center [394, 123] width 46 height 7
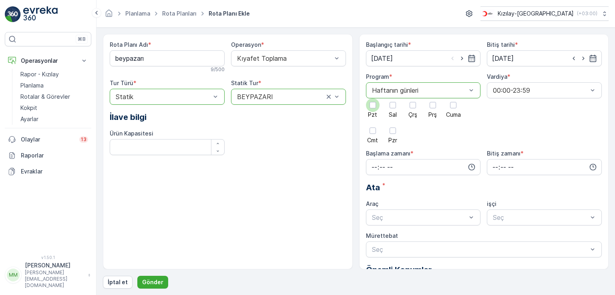
click at [373, 106] on div at bounding box center [372, 105] width 6 height 6
click at [373, 98] on input "Pzt" at bounding box center [373, 98] width 0 height 0
click at [389, 108] on div at bounding box center [392, 105] width 6 height 6
click at [393, 98] on input "Sal" at bounding box center [393, 98] width 0 height 0
click at [410, 106] on div at bounding box center [412, 105] width 6 height 6
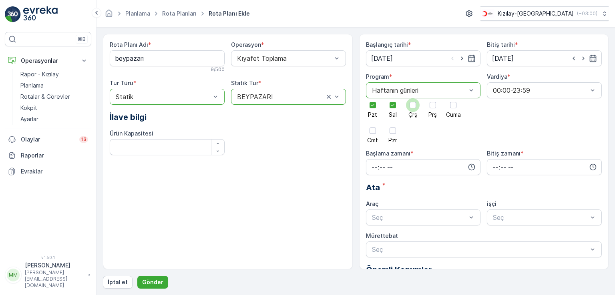
click at [413, 98] on input "Çrş" at bounding box center [413, 98] width 0 height 0
click at [432, 106] on div at bounding box center [432, 105] width 6 height 6
click at [433, 98] on input "Prş" at bounding box center [433, 98] width 0 height 0
drag, startPoint x: 453, startPoint y: 104, endPoint x: 448, endPoint y: 108, distance: 6.9
click at [453, 103] on div at bounding box center [453, 105] width 6 height 6
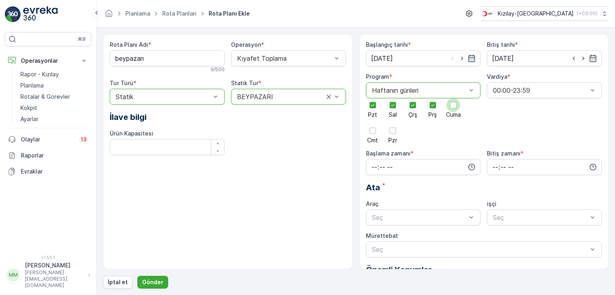
click at [453, 98] on input "Cuma" at bounding box center [453, 98] width 0 height 0
click at [471, 162] on div at bounding box center [423, 167] width 115 height 16
click at [471, 166] on icon "button" at bounding box center [471, 167] width 8 height 8
click at [377, 181] on div "07" at bounding box center [374, 182] width 14 height 11
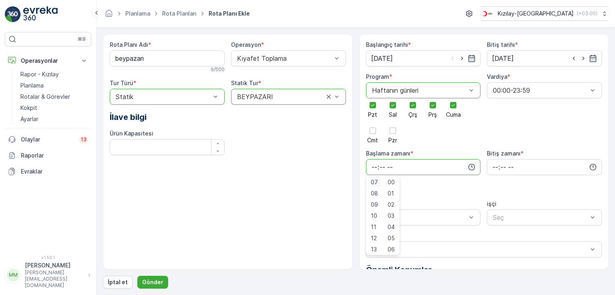
type input "07:00"
click at [589, 166] on icon "button" at bounding box center [593, 167] width 8 height 8
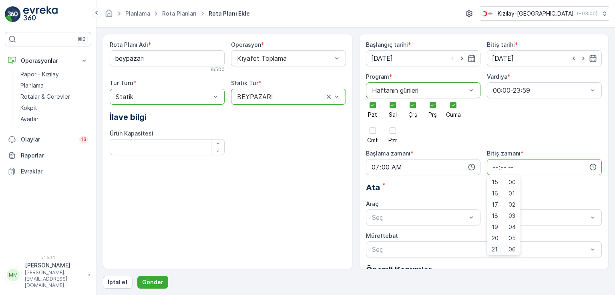
scroll to position [192, 0]
click at [496, 236] on span "22" at bounding box center [494, 237] width 6 height 8
type input "22:00"
click at [439, 188] on div "Ata *" at bounding box center [484, 188] width 236 height 12
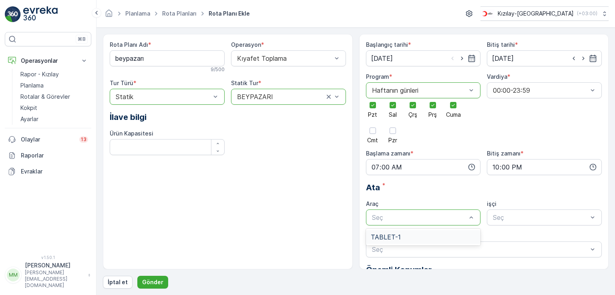
click at [437, 232] on div "TABLET-1" at bounding box center [423, 237] width 115 height 14
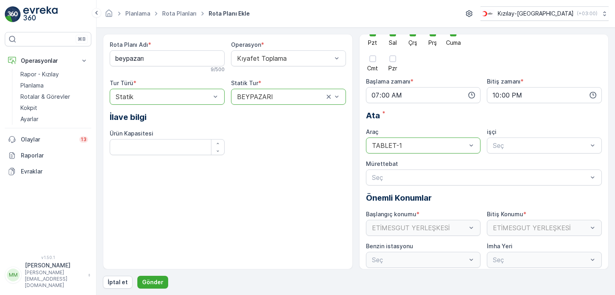
scroll to position [77, 0]
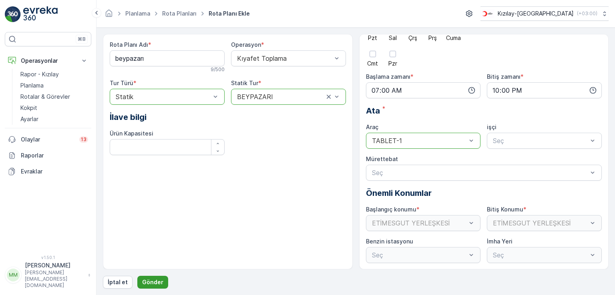
click at [154, 282] on p "Gönder" at bounding box center [152, 282] width 21 height 8
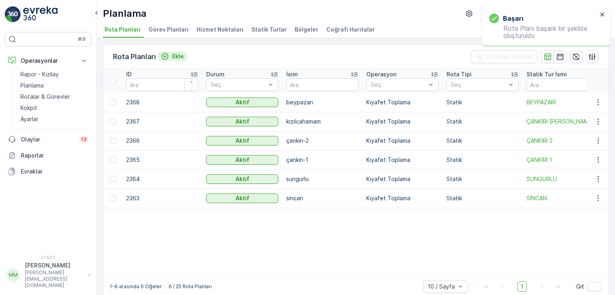
click at [178, 55] on p "Ekle" at bounding box center [178, 56] width 12 height 8
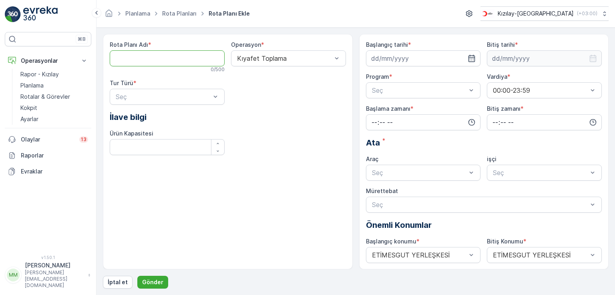
click at [150, 60] on Adı "Rota Planı Adı" at bounding box center [167, 58] width 115 height 16
type Adı "kahramankazan"
click at [156, 115] on div "Statik" at bounding box center [166, 116] width 105 height 7
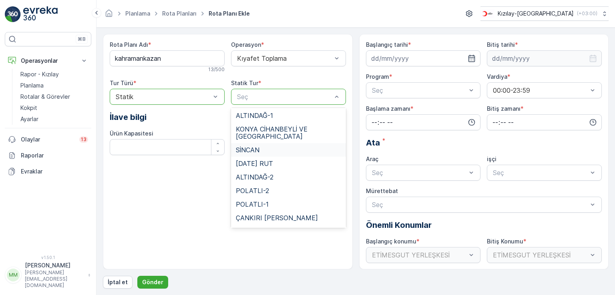
scroll to position [80, 0]
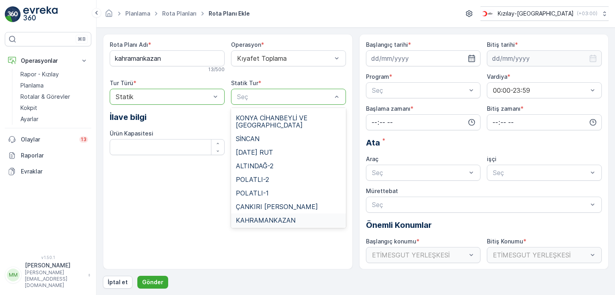
click at [283, 218] on span "KAHRAMANKAZAN" at bounding box center [266, 220] width 60 height 7
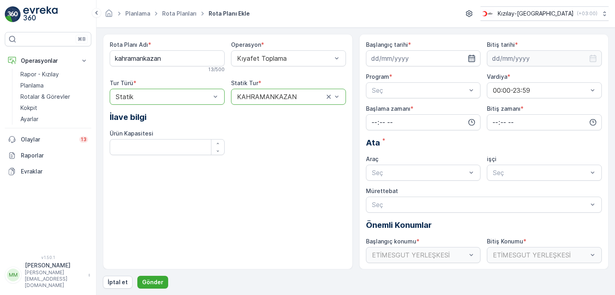
click at [469, 56] on icon "button" at bounding box center [471, 58] width 8 height 8
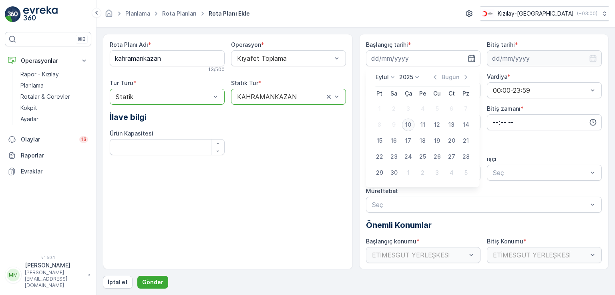
click at [409, 123] on div "10" at bounding box center [408, 124] width 13 height 13
type input "[DATE]"
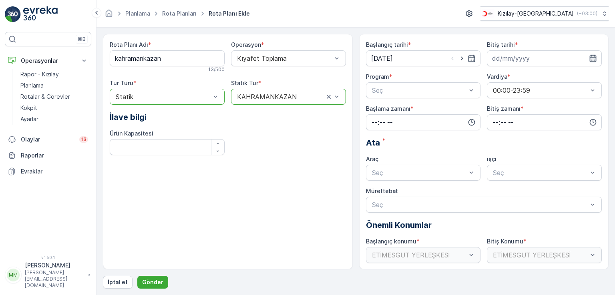
click at [591, 56] on icon "button" at bounding box center [593, 58] width 8 height 8
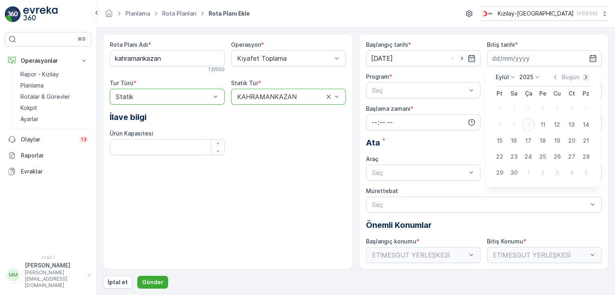
click at [583, 77] on icon "button" at bounding box center [586, 77] width 8 height 8
click at [574, 75] on icon "button" at bounding box center [578, 77] width 8 height 8
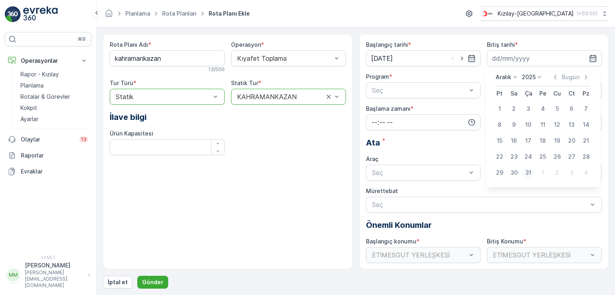
click at [529, 169] on div "31" at bounding box center [528, 172] width 13 height 13
type input "[DATE]"
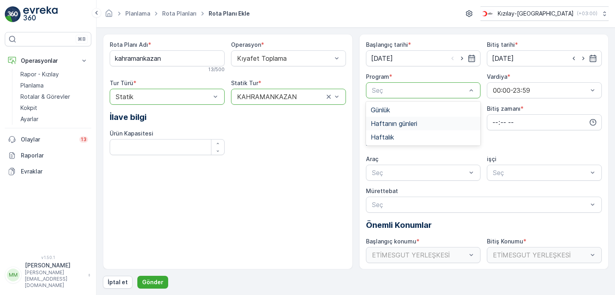
click at [416, 121] on span "Haftanın günleri" at bounding box center [394, 123] width 46 height 7
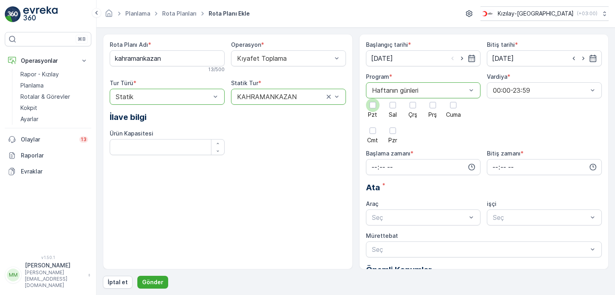
click at [375, 105] on div at bounding box center [372, 105] width 6 height 6
click at [373, 98] on input "Pzt" at bounding box center [373, 98] width 0 height 0
click at [389, 104] on div at bounding box center [392, 105] width 6 height 6
click at [393, 98] on input "Sal" at bounding box center [393, 98] width 0 height 0
click at [411, 106] on div at bounding box center [412, 105] width 6 height 6
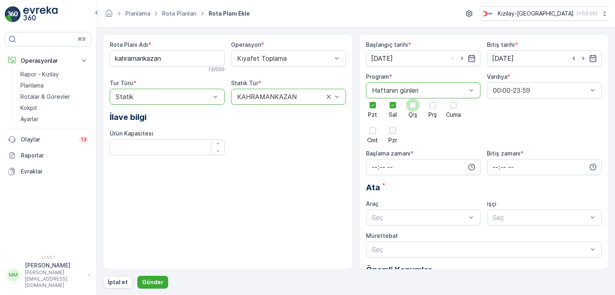
click at [413, 98] on input "Çrş" at bounding box center [413, 98] width 0 height 0
click at [434, 104] on div at bounding box center [432, 105] width 6 height 6
click at [433, 98] on input "Prş" at bounding box center [433, 98] width 0 height 0
click at [453, 102] on div at bounding box center [453, 105] width 6 height 6
click at [453, 98] on input "Cuma" at bounding box center [453, 98] width 0 height 0
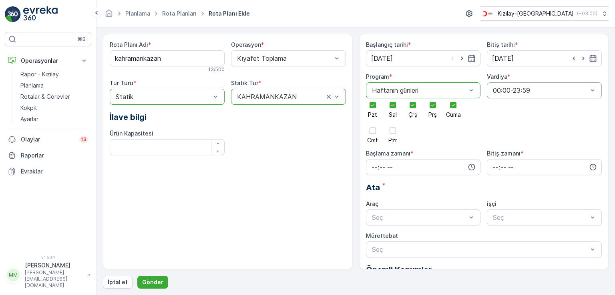
click at [565, 120] on div "Vardiya * 00:00-23:59" at bounding box center [544, 108] width 115 height 70
click at [380, 167] on input "time" at bounding box center [423, 167] width 115 height 16
drag, startPoint x: 376, startPoint y: 219, endPoint x: 399, endPoint y: 218, distance: 22.9
click at [376, 219] on span "07" at bounding box center [374, 221] width 7 height 8
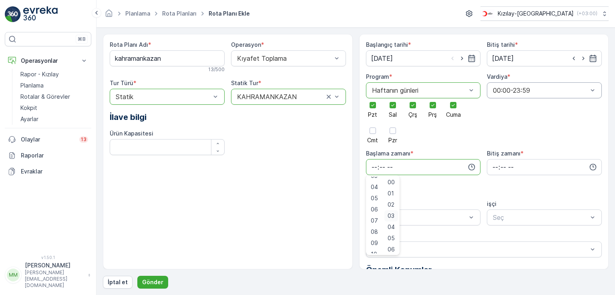
type input "07:00"
click at [589, 164] on icon "button" at bounding box center [592, 167] width 7 height 7
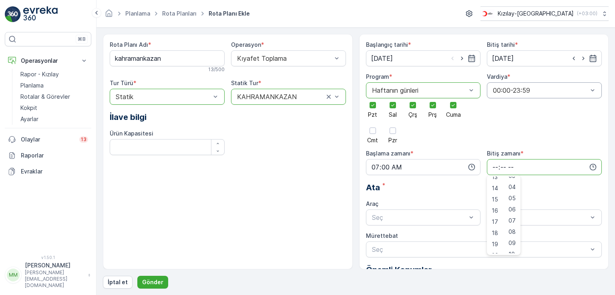
scroll to position [192, 0]
drag, startPoint x: 493, startPoint y: 237, endPoint x: 496, endPoint y: 234, distance: 4.5
click at [495, 235] on span "22" at bounding box center [494, 237] width 6 height 8
type input "22:00"
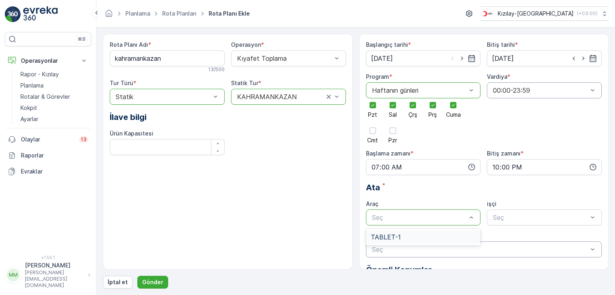
drag, startPoint x: 378, startPoint y: 242, endPoint x: 388, endPoint y: 241, distance: 9.6
click at [378, 242] on div "TABLET-1" at bounding box center [423, 237] width 115 height 14
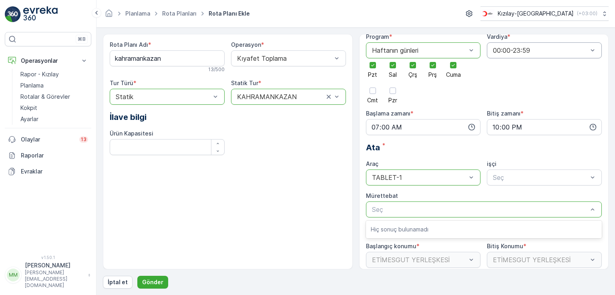
click at [418, 212] on div at bounding box center [480, 209] width 218 height 7
click at [150, 282] on p "Gönder" at bounding box center [152, 282] width 21 height 8
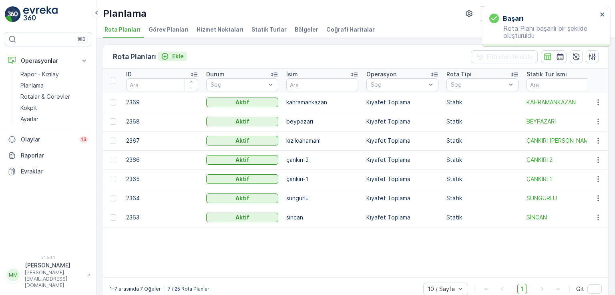
click at [175, 56] on p "Ekle" at bounding box center [178, 56] width 12 height 8
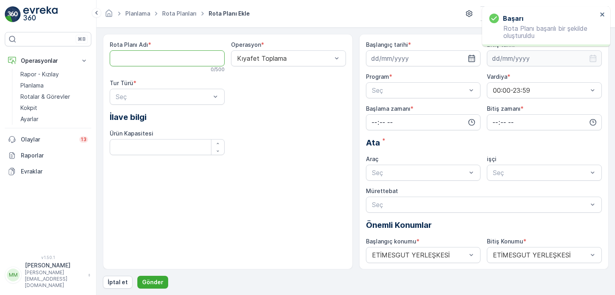
click at [166, 60] on Adı "Rota Planı Adı" at bounding box center [167, 58] width 115 height 16
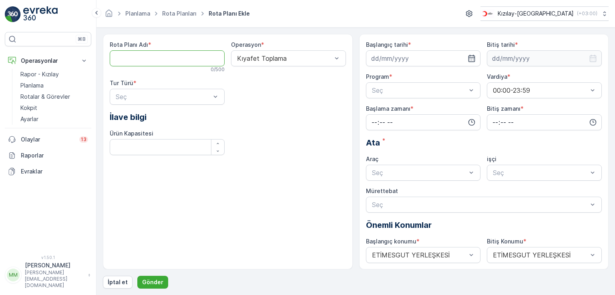
click at [166, 59] on Adı "Rota Planı Adı" at bounding box center [167, 58] width 115 height 16
type Adı "k"
type Adı "konya cihanbeyli kulu"
click at [149, 116] on div "Statik" at bounding box center [166, 116] width 105 height 7
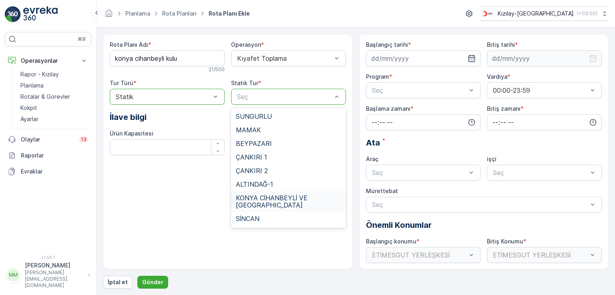
click at [300, 202] on div "KONYA CİHANBEYLİ VE [GEOGRAPHIC_DATA]" at bounding box center [288, 201] width 115 height 21
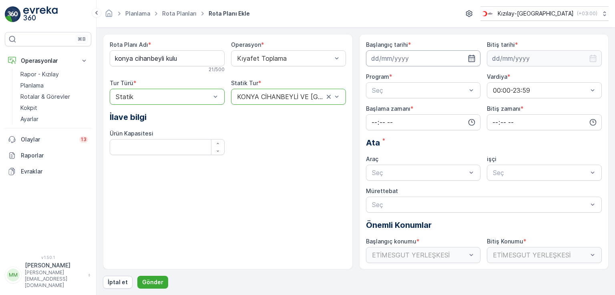
click at [475, 56] on input at bounding box center [423, 58] width 115 height 16
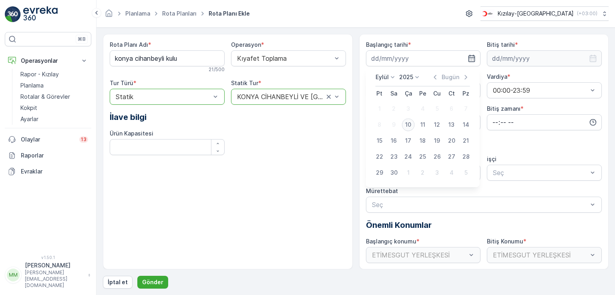
click at [410, 125] on div "10" at bounding box center [408, 124] width 13 height 13
type input "[DATE]"
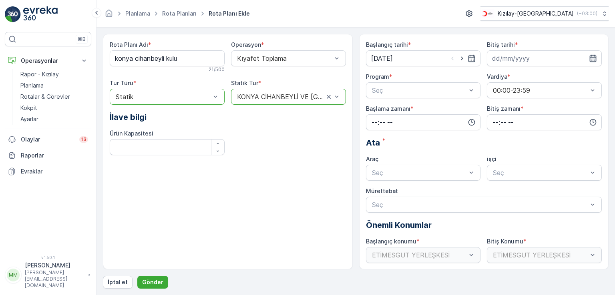
click at [589, 60] on icon "button" at bounding box center [593, 58] width 8 height 8
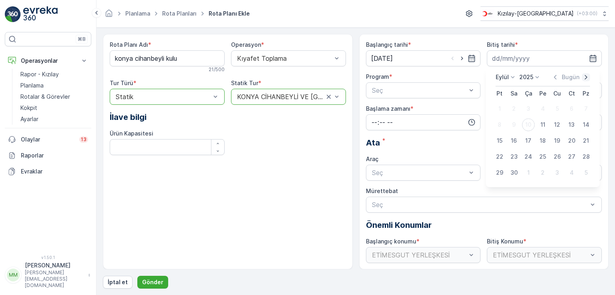
click at [584, 76] on icon "button" at bounding box center [586, 77] width 8 height 8
click at [528, 170] on div "31" at bounding box center [528, 172] width 13 height 13
type input "[DATE]"
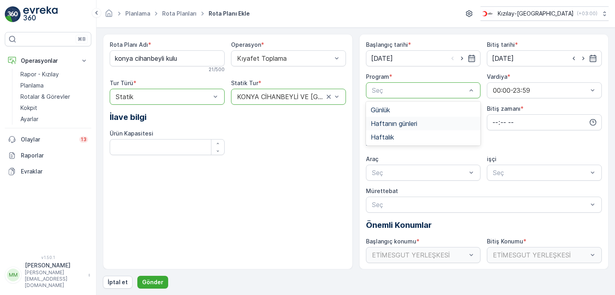
click at [395, 121] on span "Haftanın günleri" at bounding box center [394, 123] width 46 height 7
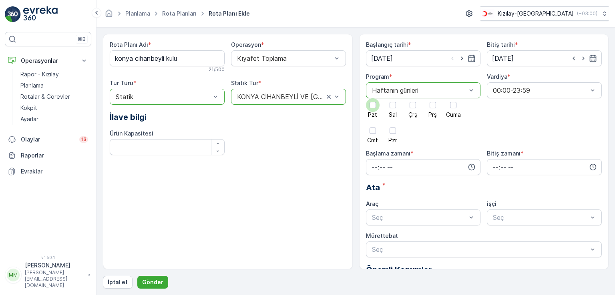
click at [373, 106] on div at bounding box center [372, 105] width 6 height 6
click at [373, 98] on input "Pzt" at bounding box center [373, 98] width 0 height 0
click at [394, 106] on div at bounding box center [392, 105] width 6 height 6
click at [393, 98] on input "Sal" at bounding box center [393, 98] width 0 height 0
drag, startPoint x: 415, startPoint y: 106, endPoint x: 421, endPoint y: 104, distance: 6.9
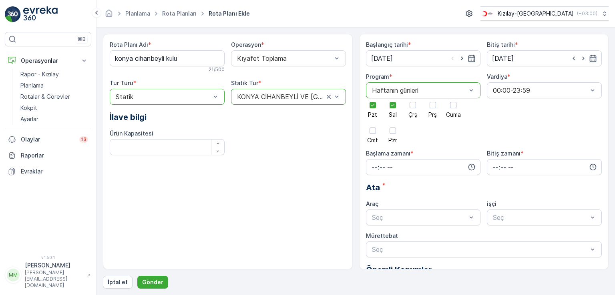
click at [415, 105] on div at bounding box center [412, 105] width 6 height 6
click at [413, 98] on input "Çrş" at bounding box center [413, 98] width 0 height 0
click at [434, 105] on div at bounding box center [432, 105] width 6 height 6
click at [433, 98] on input "Prş" at bounding box center [433, 98] width 0 height 0
click at [451, 106] on div at bounding box center [453, 105] width 6 height 6
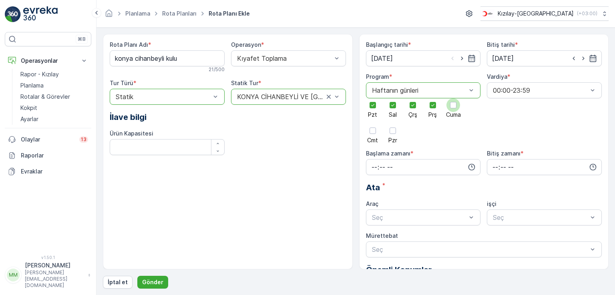
click at [453, 98] on input "Cuma" at bounding box center [453, 98] width 0 height 0
click at [469, 165] on icon "button" at bounding box center [471, 167] width 8 height 8
drag, startPoint x: 375, startPoint y: 219, endPoint x: 379, endPoint y: 217, distance: 5.2
click at [375, 218] on span "07" at bounding box center [374, 221] width 7 height 8
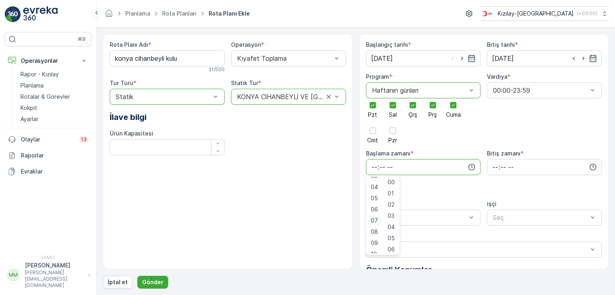
type input "07:00"
click at [590, 163] on icon "button" at bounding box center [593, 167] width 8 height 8
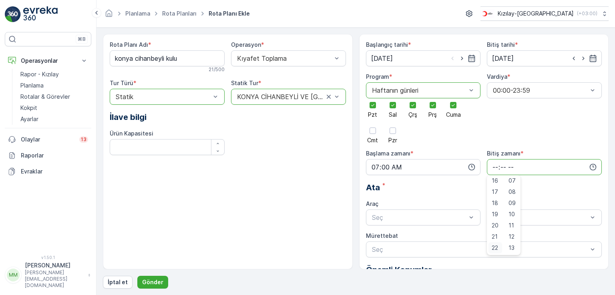
scroll to position [192, 0]
click at [496, 234] on span "22" at bounding box center [494, 237] width 6 height 8
type input "22:00"
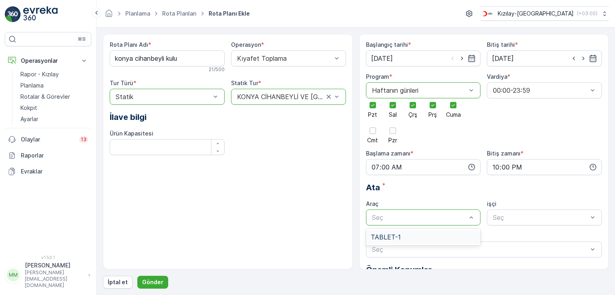
drag, startPoint x: 402, startPoint y: 235, endPoint x: 407, endPoint y: 238, distance: 5.7
click at [402, 235] on div "TABLET-1" at bounding box center [423, 237] width 105 height 7
click at [149, 279] on p "Gönder" at bounding box center [152, 282] width 21 height 8
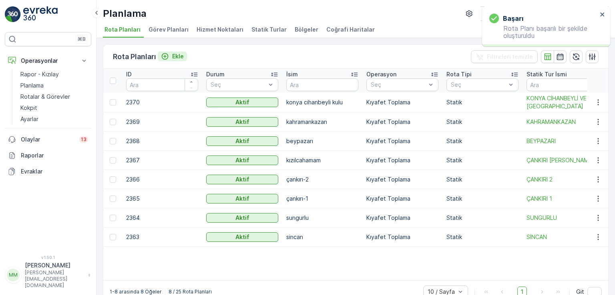
click at [177, 57] on p "Ekle" at bounding box center [178, 56] width 12 height 8
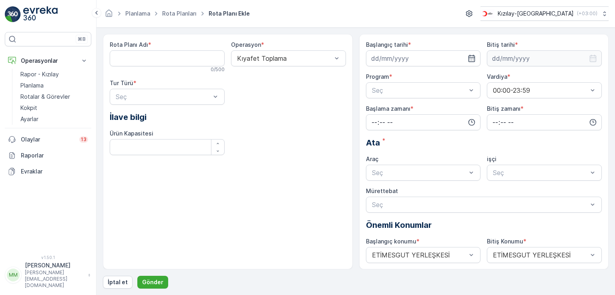
click at [266, 101] on div "Rota Planı Adı * 0 / 500 Operasyon * Kıyafet Toplama Tur Türü * Seç İlave bilgi…" at bounding box center [228, 101] width 236 height 121
click at [168, 57] on Adı "Rota Planı Adı" at bounding box center [167, 58] width 115 height 16
click at [154, 59] on Adı "polatlı" at bounding box center [167, 58] width 115 height 16
type Adı "p"
click at [27, 98] on p "Rotalar & Görevler" at bounding box center [45, 97] width 50 height 8
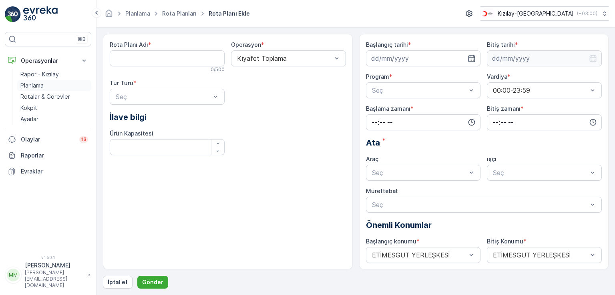
click at [36, 86] on p "Planlama" at bounding box center [31, 86] width 23 height 8
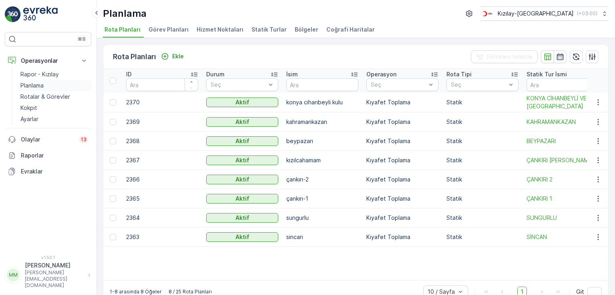
click at [35, 84] on p "Planlama" at bounding box center [31, 86] width 23 height 8
click at [179, 53] on p "Ekle" at bounding box center [178, 56] width 12 height 8
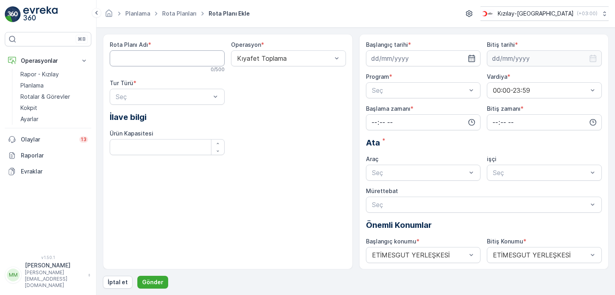
click at [192, 60] on Adı "Rota Planı Adı" at bounding box center [167, 58] width 115 height 16
type Adı "polatlı-1"
click at [178, 113] on div "Statik" at bounding box center [166, 116] width 105 height 7
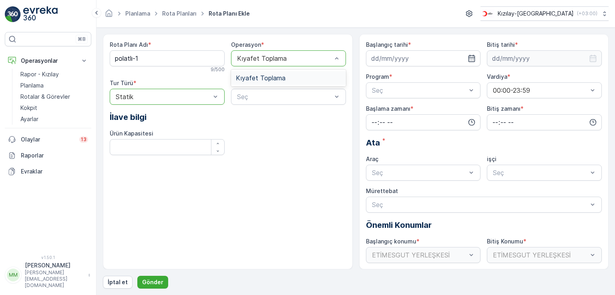
click at [301, 80] on div "Kıyafet Toplama" at bounding box center [288, 77] width 105 height 7
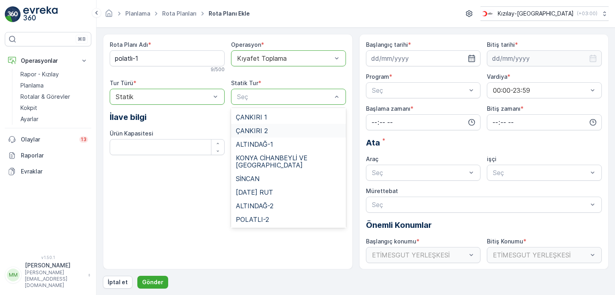
scroll to position [80, 0]
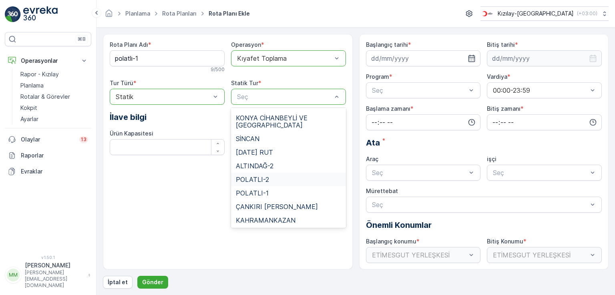
click at [260, 176] on span "POLATLI-2" at bounding box center [252, 179] width 33 height 7
click at [263, 190] on span "POLATLI-1" at bounding box center [252, 193] width 33 height 7
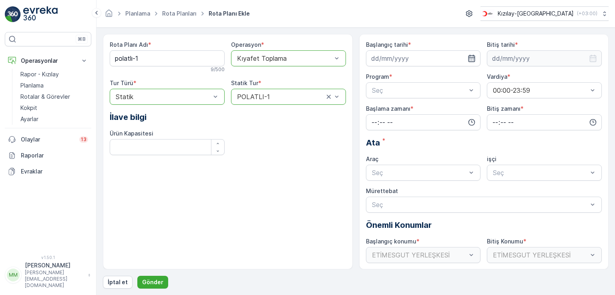
click at [469, 57] on icon "button" at bounding box center [471, 58] width 7 height 7
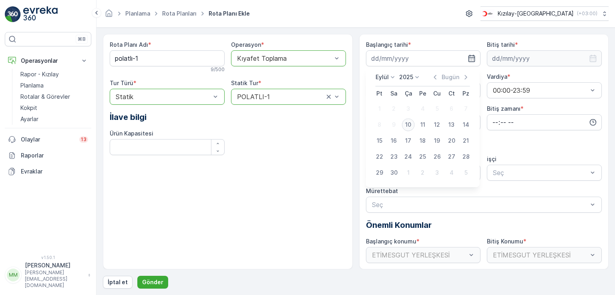
click at [407, 125] on div "10" at bounding box center [408, 124] width 13 height 13
type input "[DATE]"
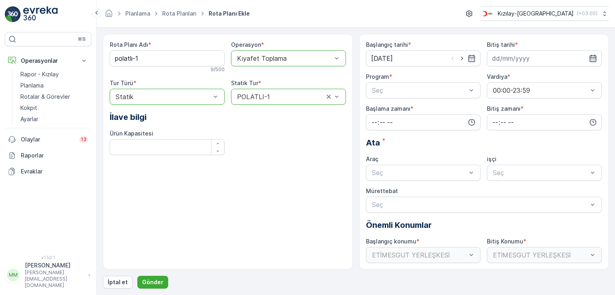
click at [593, 56] on icon "button" at bounding box center [592, 58] width 7 height 7
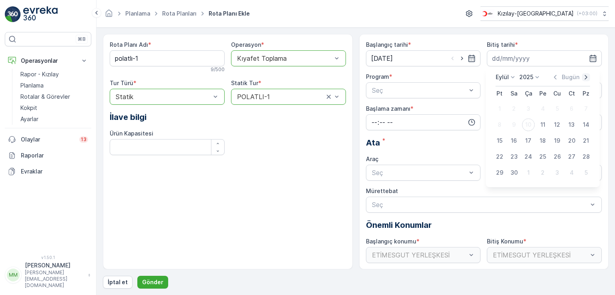
click at [583, 77] on icon "button" at bounding box center [586, 77] width 8 height 8
click at [527, 169] on div "31" at bounding box center [528, 172] width 13 height 13
type input "[DATE]"
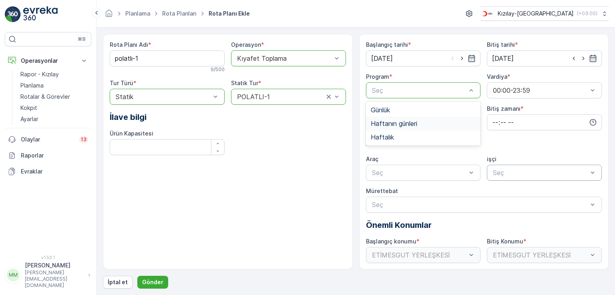
click at [411, 124] on span "Haftanın günleri" at bounding box center [394, 123] width 46 height 7
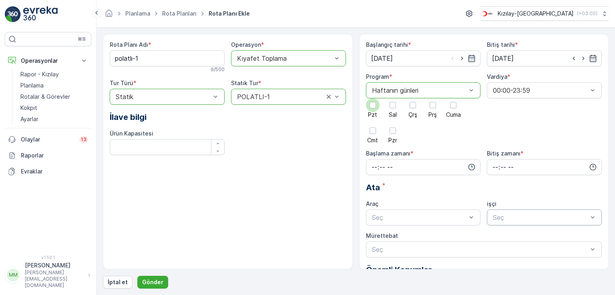
click at [372, 101] on div at bounding box center [373, 105] width 14 height 14
click at [373, 98] on input "Pzt" at bounding box center [373, 98] width 0 height 0
click at [391, 101] on div at bounding box center [393, 105] width 14 height 14
click at [393, 98] on input "Sal" at bounding box center [393, 98] width 0 height 0
click at [411, 102] on div at bounding box center [412, 105] width 6 height 6
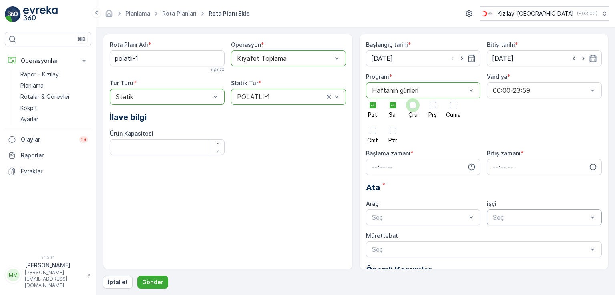
click at [413, 98] on input "Çrş" at bounding box center [413, 98] width 0 height 0
click at [431, 104] on div at bounding box center [432, 105] width 6 height 6
click at [433, 98] on input "Prş" at bounding box center [433, 98] width 0 height 0
click at [456, 106] on div at bounding box center [453, 105] width 6 height 6
click at [453, 98] on input "Cuma" at bounding box center [453, 98] width 0 height 0
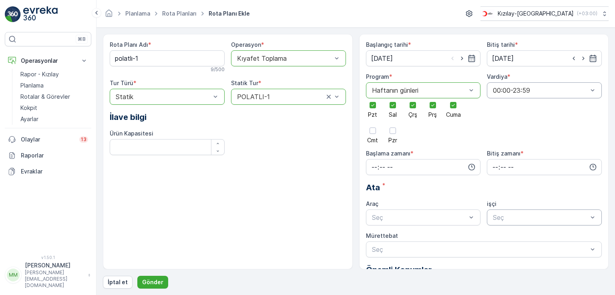
click at [591, 84] on div at bounding box center [592, 90] width 8 height 15
click at [535, 108] on div "00:00-23:59" at bounding box center [543, 109] width 105 height 7
click at [469, 164] on icon "button" at bounding box center [471, 167] width 8 height 8
click at [373, 219] on span "07" at bounding box center [374, 219] width 7 height 8
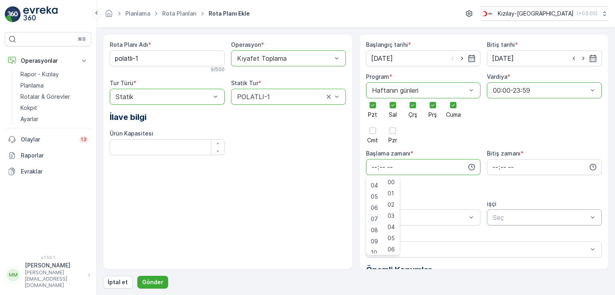
type input "07:00"
click at [592, 164] on icon "button" at bounding box center [593, 167] width 8 height 8
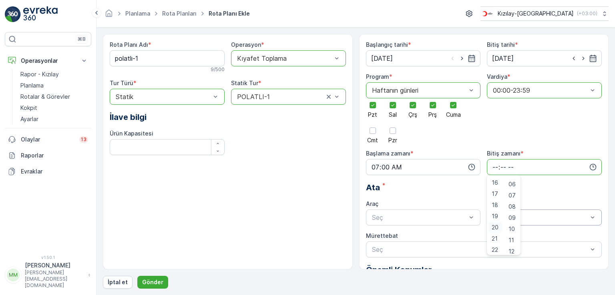
scroll to position [192, 0]
click at [495, 237] on span "22" at bounding box center [494, 237] width 6 height 8
type input "22:00"
click at [555, 194] on div "Başlangıç tarihi * 10.09.2025 Bitiş tarihi * 31.12.2025 Program * option Haftan…" at bounding box center [484, 190] width 236 height 299
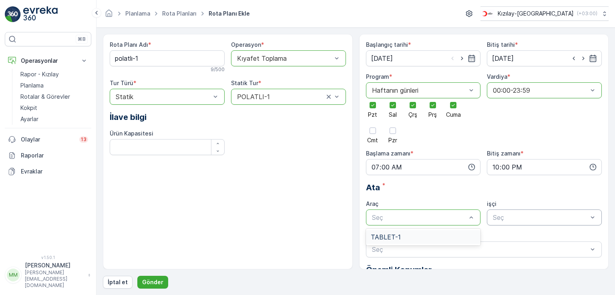
click at [420, 242] on div "TABLET-1" at bounding box center [423, 237] width 115 height 14
click at [258, 230] on div "Rota Planı Adı * polatlı-1 9 / 500 Operasyon * option Kıyafet Toplama, selected…" at bounding box center [228, 152] width 250 height 236
click at [156, 279] on p "Gönder" at bounding box center [152, 282] width 21 height 8
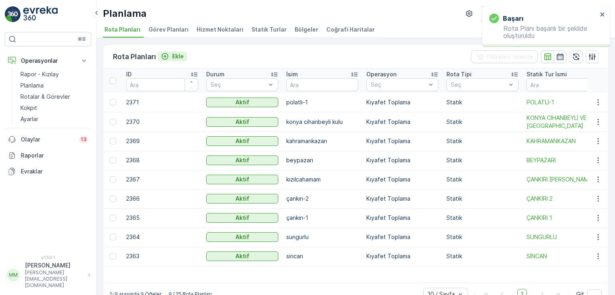
click at [175, 53] on p "Ekle" at bounding box center [178, 56] width 12 height 8
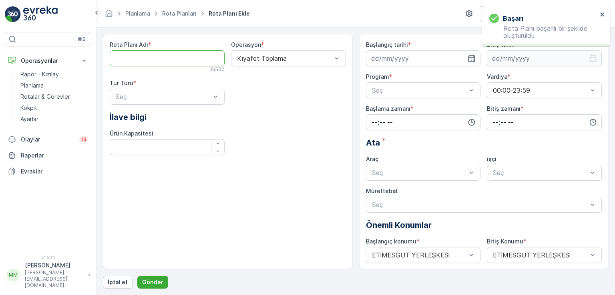
click at [205, 60] on Adı "Rota Planı Adı" at bounding box center [167, 58] width 115 height 16
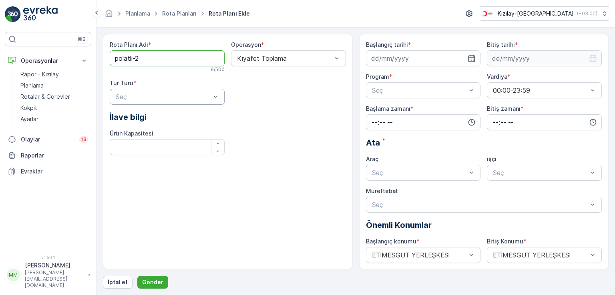
type Adı "polatlı-2"
click at [169, 117] on div "Statik" at bounding box center [166, 116] width 105 height 7
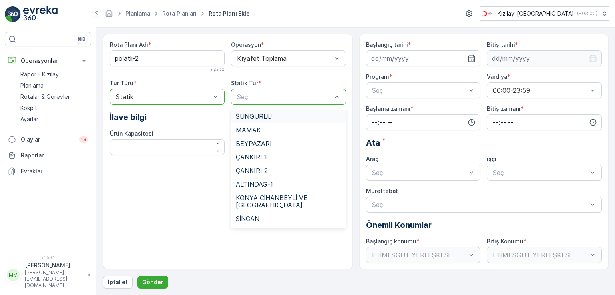
click at [341, 97] on div "Seç" at bounding box center [288, 97] width 115 height 16
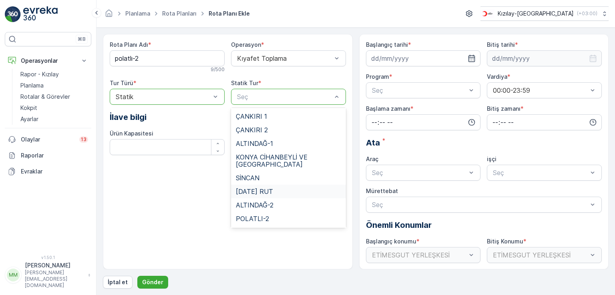
scroll to position [81, 0]
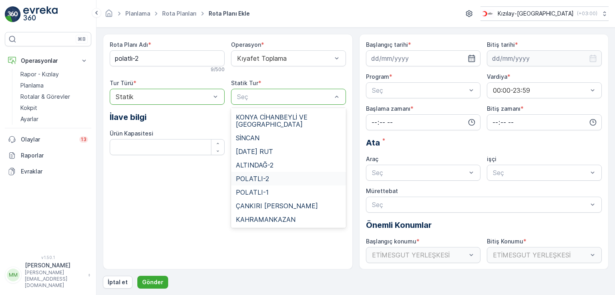
click at [261, 175] on span "POLATLI-2" at bounding box center [252, 178] width 33 height 7
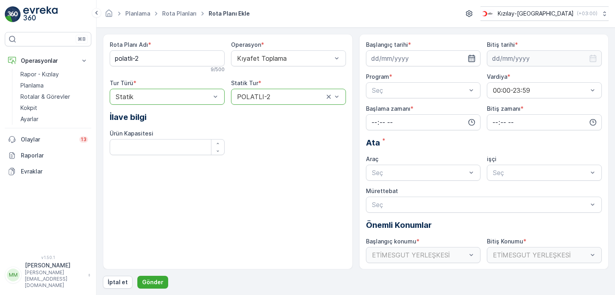
click at [471, 58] on icon "button" at bounding box center [471, 58] width 8 height 8
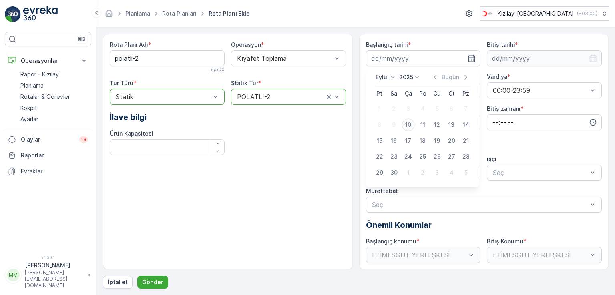
click at [407, 125] on div "10" at bounding box center [408, 124] width 13 height 13
type input "[DATE]"
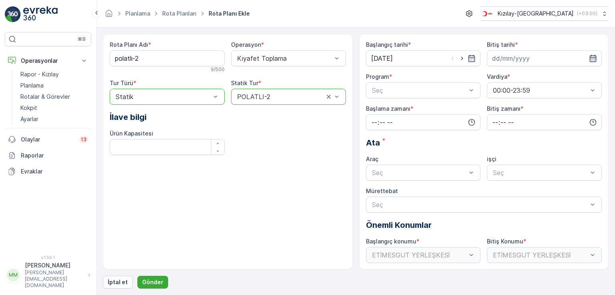
click at [589, 55] on icon "button" at bounding box center [593, 58] width 8 height 8
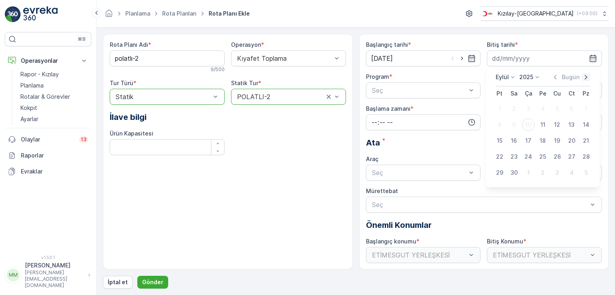
click at [584, 78] on icon "button" at bounding box center [586, 77] width 8 height 8
click at [526, 170] on div "31" at bounding box center [528, 172] width 13 height 13
type input "[DATE]"
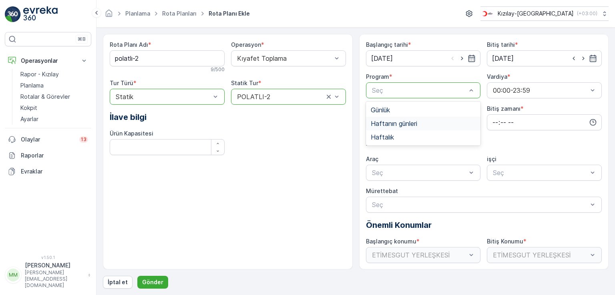
click at [407, 120] on span "Haftanın günleri" at bounding box center [394, 123] width 46 height 7
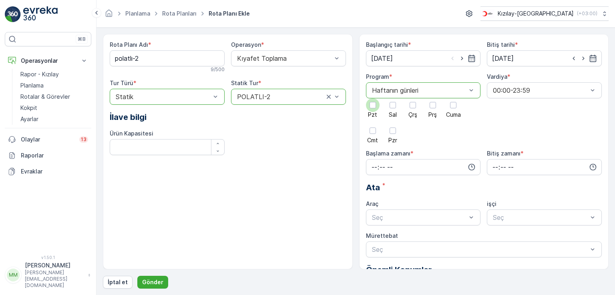
click at [370, 108] on div at bounding box center [372, 105] width 6 height 6
click at [373, 98] on input "Pzt" at bounding box center [373, 98] width 0 height 0
click at [389, 103] on div at bounding box center [393, 105] width 14 height 14
click at [393, 98] on input "Sal" at bounding box center [393, 98] width 0 height 0
click at [412, 107] on div at bounding box center [412, 105] width 6 height 6
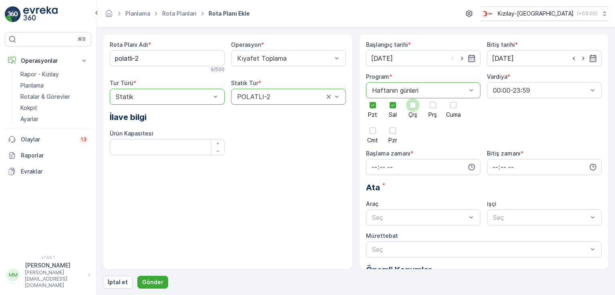
click at [413, 98] on input "Çrş" at bounding box center [413, 98] width 0 height 0
drag, startPoint x: 432, startPoint y: 106, endPoint x: 445, endPoint y: 108, distance: 13.0
click at [432, 106] on div at bounding box center [432, 105] width 6 height 6
click at [433, 98] on input "Prş" at bounding box center [433, 98] width 0 height 0
click at [451, 108] on div at bounding box center [453, 105] width 6 height 6
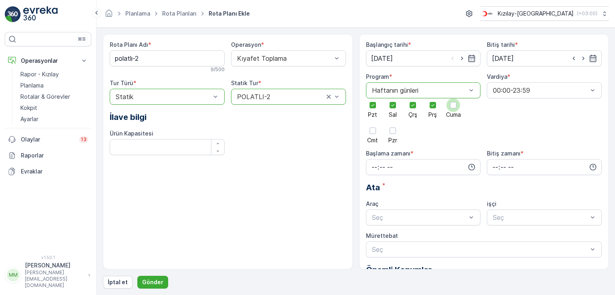
click at [453, 98] on input "Cuma" at bounding box center [453, 98] width 0 height 0
click at [469, 164] on icon "button" at bounding box center [471, 167] width 8 height 8
click at [372, 218] on span "07" at bounding box center [374, 221] width 7 height 8
type input "07:00"
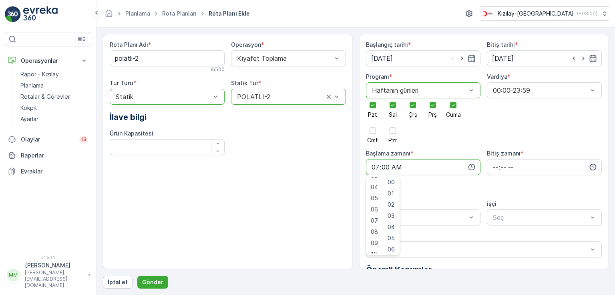
click at [589, 167] on icon "button" at bounding box center [593, 167] width 8 height 8
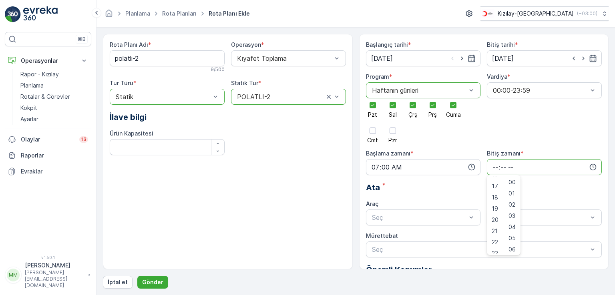
scroll to position [192, 0]
click at [495, 235] on span "22" at bounding box center [494, 237] width 6 height 8
type input "22:00"
click at [553, 190] on div "Ata *" at bounding box center [484, 188] width 236 height 12
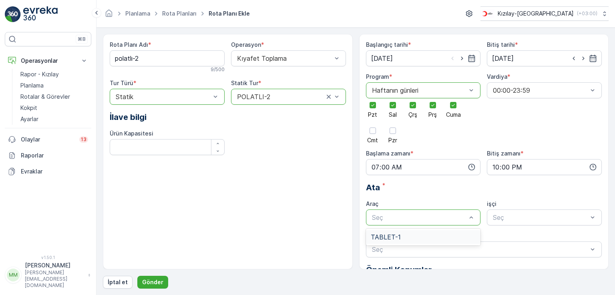
click at [401, 239] on div "TABLET-1" at bounding box center [423, 237] width 105 height 7
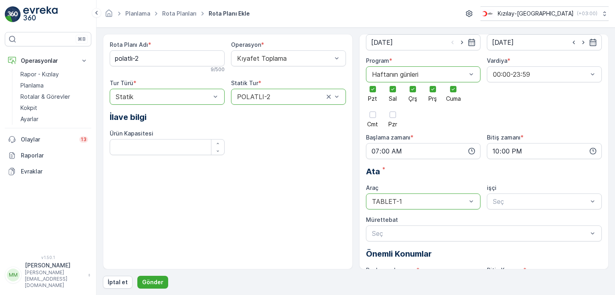
scroll to position [40, 0]
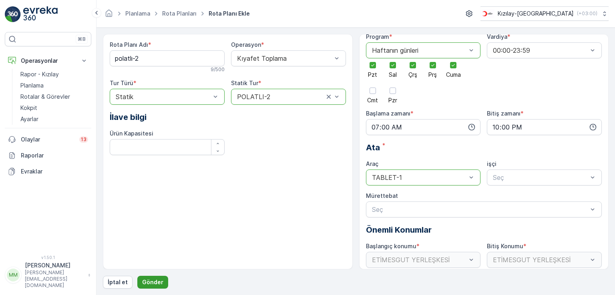
click at [155, 278] on p "Gönder" at bounding box center [152, 282] width 21 height 8
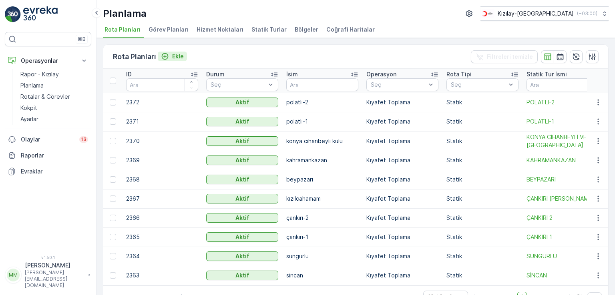
click at [176, 54] on p "Ekle" at bounding box center [178, 56] width 12 height 8
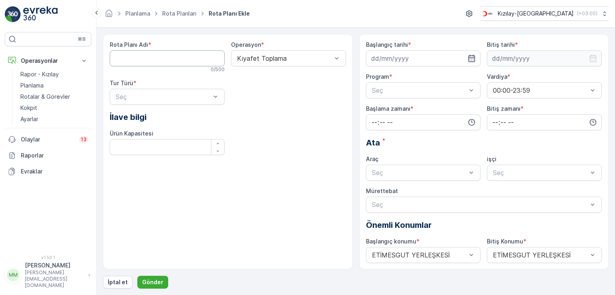
click at [172, 55] on Adı "Rota Planı Adı" at bounding box center [167, 58] width 115 height 16
type Adı "altındağ-1"
click at [147, 116] on div "Statik" at bounding box center [166, 116] width 105 height 7
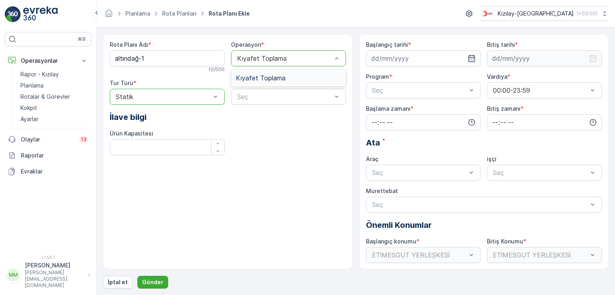
click at [288, 79] on div "Kıyafet Toplama" at bounding box center [288, 77] width 105 height 7
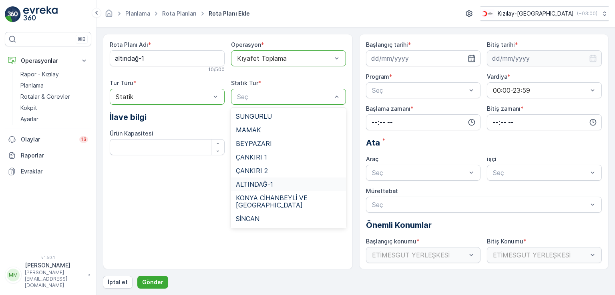
click at [275, 184] on div "ALTINDAĞ-1" at bounding box center [288, 184] width 105 height 7
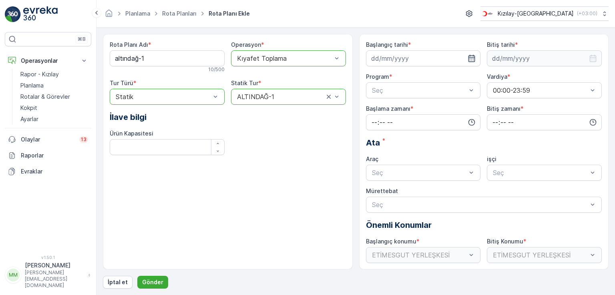
click at [471, 57] on icon "button" at bounding box center [471, 58] width 8 height 8
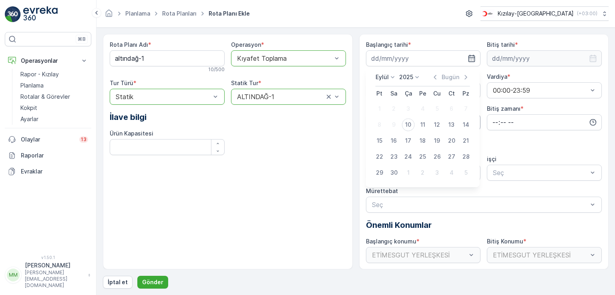
drag, startPoint x: 406, startPoint y: 124, endPoint x: 420, endPoint y: 121, distance: 14.3
click at [406, 123] on div "10" at bounding box center [408, 124] width 13 height 13
type input "[DATE]"
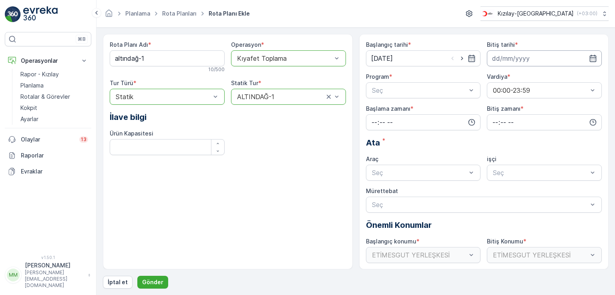
click at [591, 52] on input at bounding box center [544, 58] width 115 height 16
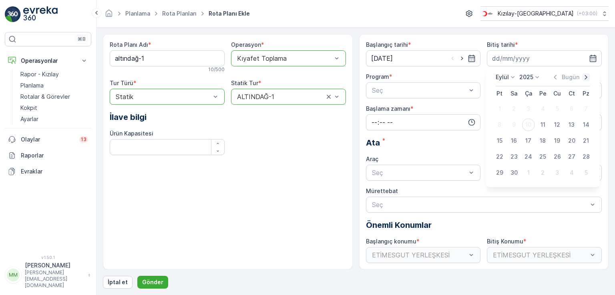
click at [583, 79] on icon "button" at bounding box center [586, 77] width 8 height 8
click at [583, 78] on icon "button" at bounding box center [586, 77] width 8 height 8
click at [529, 171] on div "31" at bounding box center [528, 172] width 13 height 13
type input "[DATE]"
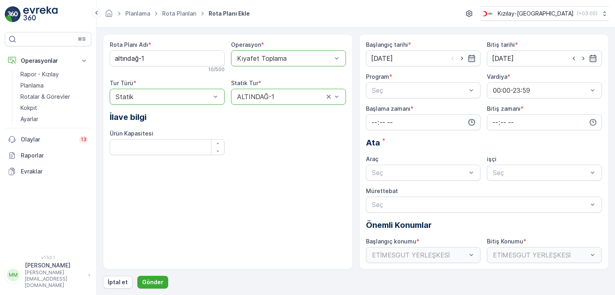
click at [472, 119] on icon "button" at bounding box center [471, 122] width 8 height 8
click at [373, 175] on span "07" at bounding box center [374, 176] width 7 height 8
type input "07:00"
click at [589, 122] on icon "button" at bounding box center [593, 122] width 8 height 8
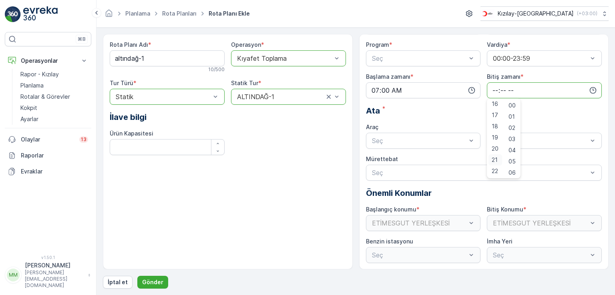
scroll to position [192, 0]
drag, startPoint x: 495, startPoint y: 158, endPoint x: 493, endPoint y: 152, distance: 6.3
click at [493, 152] on ul "00 01 02 03 04 05 06 07 08 09 10 11 12 13 14 15 16 17 18 19 20 21 22 23" at bounding box center [495, 138] width 17 height 77
click at [495, 156] on span "22" at bounding box center [494, 160] width 6 height 8
type input "22:00"
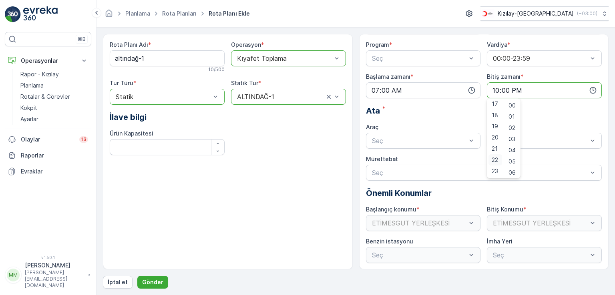
click at [492, 156] on span "22" at bounding box center [494, 160] width 6 height 8
click at [491, 159] on span "22" at bounding box center [494, 160] width 6 height 8
click at [496, 157] on span "22" at bounding box center [494, 160] width 6 height 8
click at [292, 194] on div "Rota Planı Adı * altındağ-1 10 / 500 Operasyon * option Kıyafet Toplama, select…" at bounding box center [228, 152] width 250 height 236
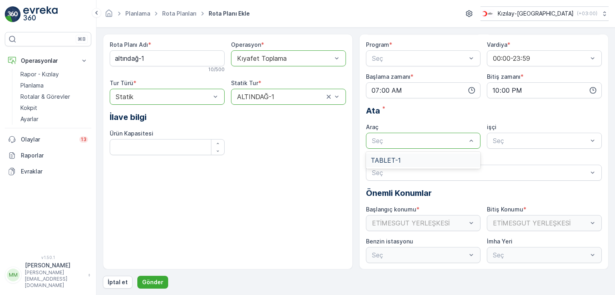
click at [424, 162] on div "TABLET-1" at bounding box center [423, 160] width 105 height 7
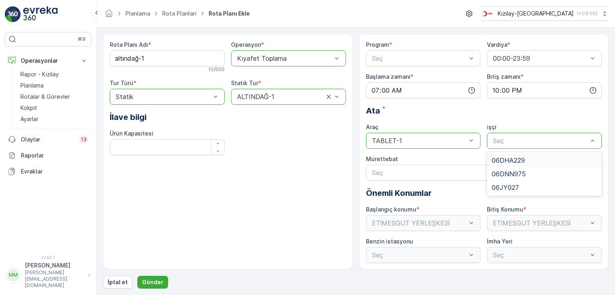
click at [544, 117] on div "Başlangıç tarihi * 10.09.2025 Bitiş tarihi * 31.12.2025 Program * Seç Vardiya *…" at bounding box center [484, 136] width 236 height 254
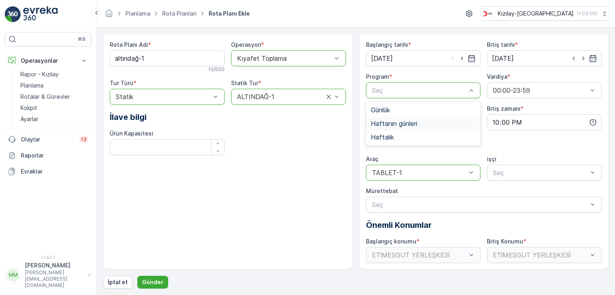
click at [417, 125] on span "Haftanın günleri" at bounding box center [394, 123] width 46 height 7
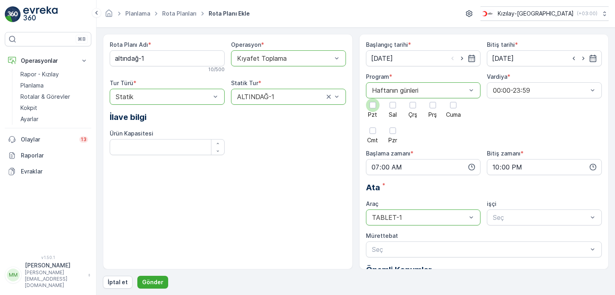
click at [373, 105] on div at bounding box center [372, 105] width 6 height 6
click at [373, 98] on input "Pzt" at bounding box center [373, 98] width 0 height 0
click at [391, 104] on div at bounding box center [392, 105] width 6 height 6
click at [393, 98] on input "Sal" at bounding box center [393, 98] width 0 height 0
click at [410, 104] on div at bounding box center [412, 105] width 6 height 6
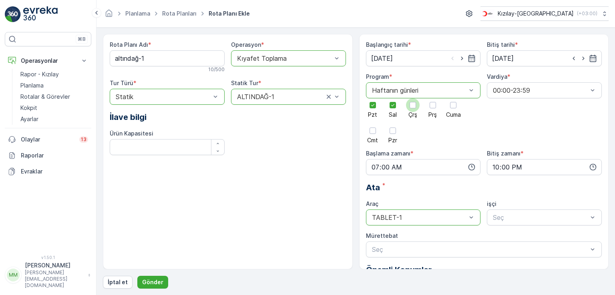
click at [413, 98] on input "Çrş" at bounding box center [413, 98] width 0 height 0
click at [430, 106] on div at bounding box center [432, 105] width 6 height 6
click at [433, 98] on input "Prş" at bounding box center [433, 98] width 0 height 0
click at [458, 105] on div at bounding box center [453, 105] width 14 height 14
click at [453, 98] on input "Cuma" at bounding box center [453, 98] width 0 height 0
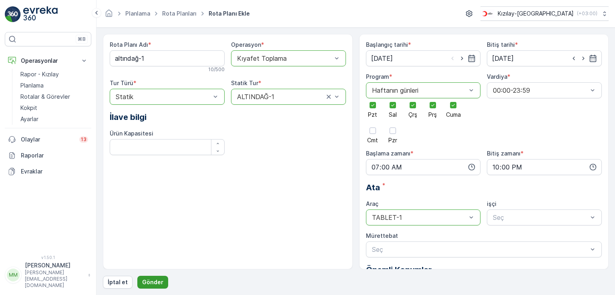
click at [142, 282] on p "Gönder" at bounding box center [152, 282] width 21 height 8
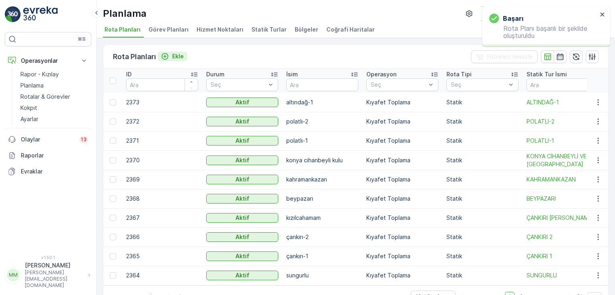
click at [174, 56] on p "Ekle" at bounding box center [178, 56] width 12 height 8
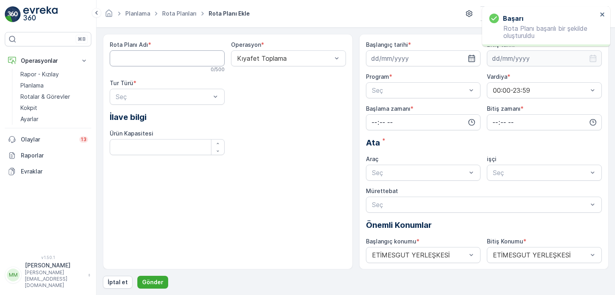
click at [160, 60] on Adı "Rota Planı Adı" at bounding box center [167, 58] width 115 height 16
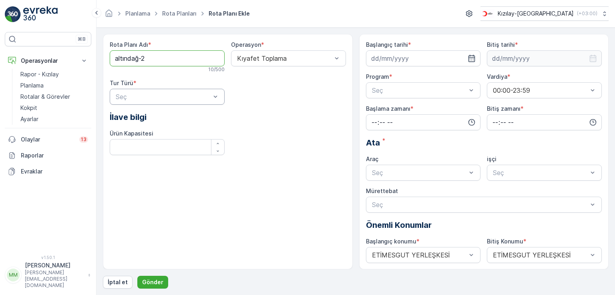
type Adı "altındağ-2"
click at [166, 119] on div "Statik" at bounding box center [166, 116] width 105 height 7
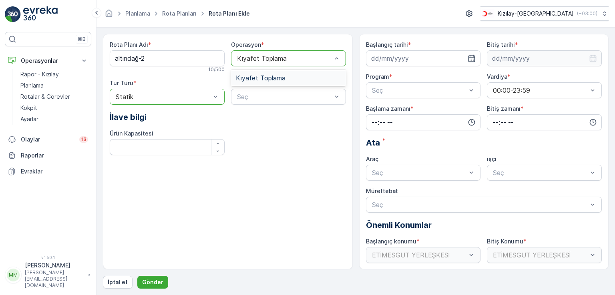
click at [306, 76] on div "Kıyafet Toplama" at bounding box center [288, 77] width 105 height 7
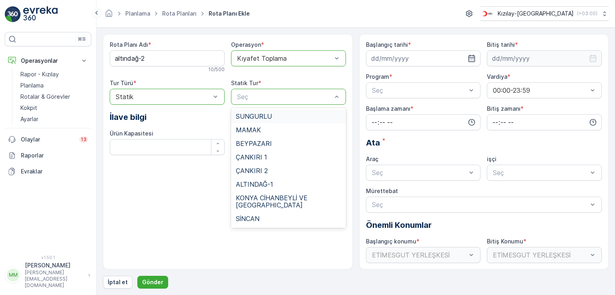
click at [340, 98] on div "Seç" at bounding box center [288, 97] width 115 height 16
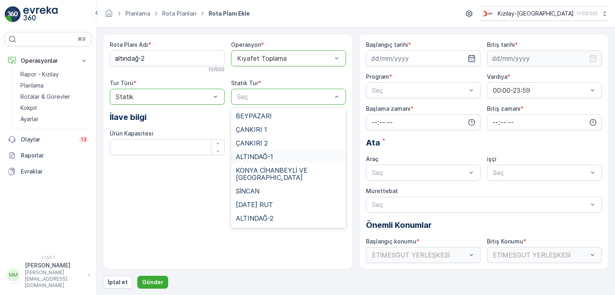
scroll to position [41, 0]
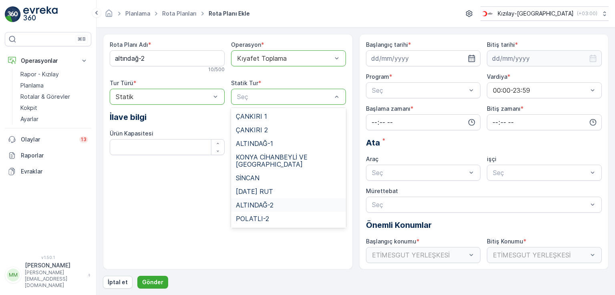
click at [270, 202] on span "ALTINDAĞ-2" at bounding box center [255, 205] width 38 height 7
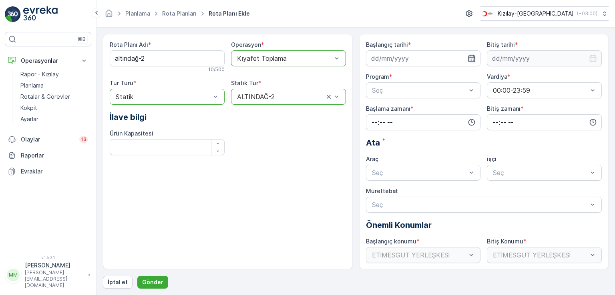
click at [468, 60] on icon "button" at bounding box center [471, 58] width 8 height 8
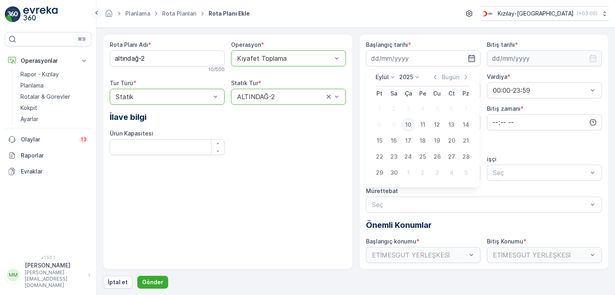
click at [411, 122] on div "10" at bounding box center [408, 124] width 13 height 13
type input "[DATE]"
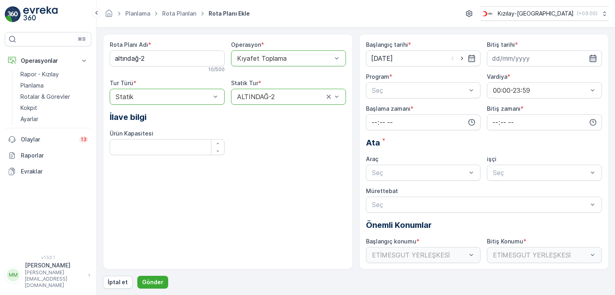
click at [589, 55] on icon "button" at bounding box center [592, 58] width 7 height 7
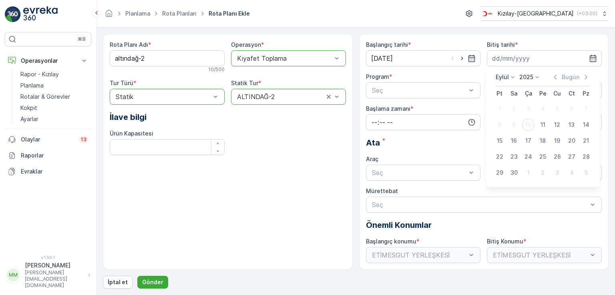
click at [581, 77] on div "Bugün" at bounding box center [570, 77] width 39 height 8
click at [571, 78] on p "Bugün" at bounding box center [570, 77] width 18 height 8
click at [584, 76] on icon "button" at bounding box center [585, 77] width 2 height 4
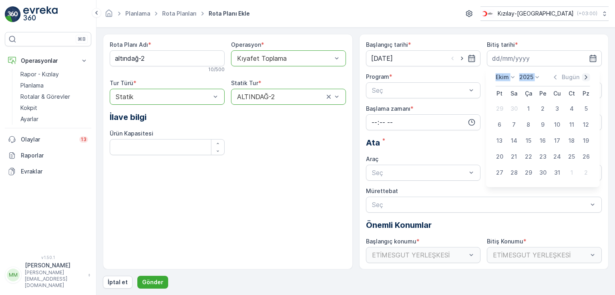
click at [584, 76] on icon "button" at bounding box center [585, 77] width 2 height 4
click at [574, 77] on icon "button" at bounding box center [578, 77] width 8 height 8
click at [564, 207] on div "Seç" at bounding box center [484, 205] width 236 height 16
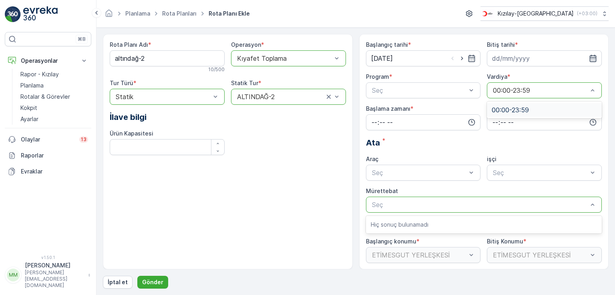
click at [589, 58] on icon "button" at bounding box center [592, 58] width 7 height 7
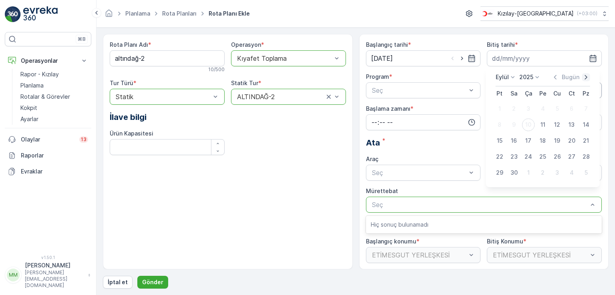
click at [583, 79] on icon "button" at bounding box center [586, 77] width 8 height 8
click at [529, 171] on div "31" at bounding box center [528, 172] width 13 height 13
type input "[DATE]"
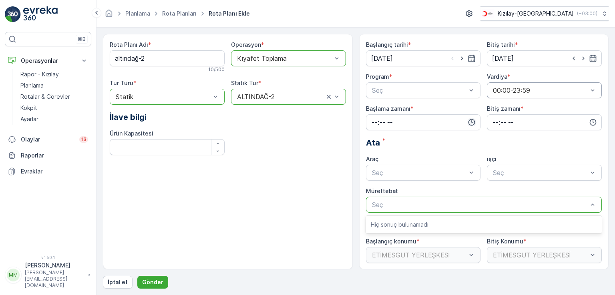
click at [469, 118] on icon "button" at bounding box center [471, 122] width 8 height 8
click at [377, 172] on span "07" at bounding box center [374, 174] width 7 height 8
type input "07:00"
click at [593, 120] on icon "button" at bounding box center [593, 122] width 8 height 8
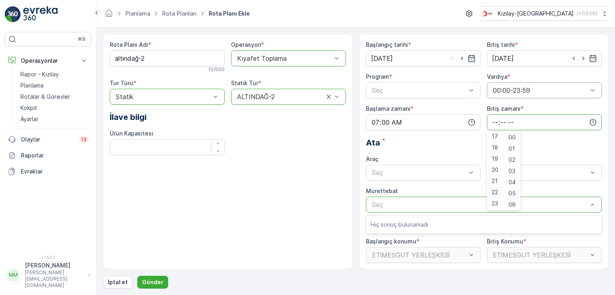
scroll to position [192, 0]
click at [492, 188] on span "22" at bounding box center [494, 192] width 6 height 8
type input "22:00"
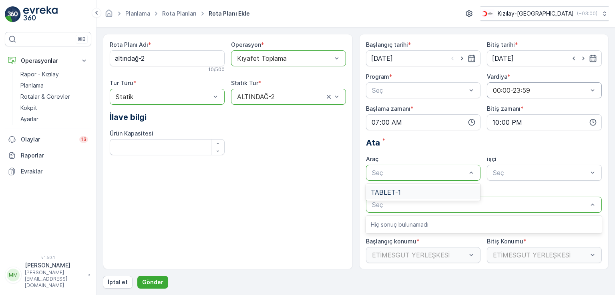
click at [424, 191] on div "TABLET-1" at bounding box center [423, 192] width 105 height 7
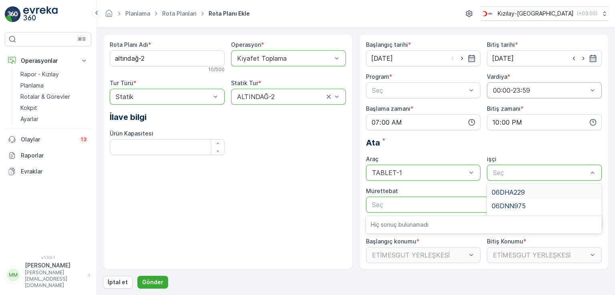
click at [307, 203] on div "Rota Planı Adı * altındağ-2 10 / 500 Operasyon * option Kıyafet Toplama, select…" at bounding box center [228, 152] width 250 height 236
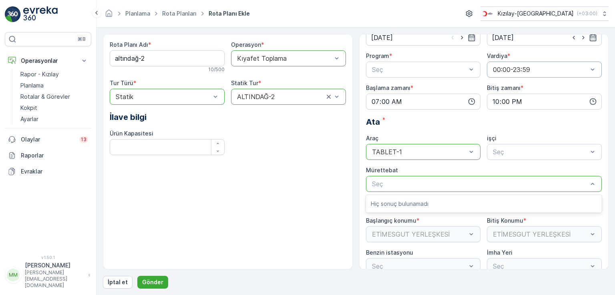
scroll to position [32, 0]
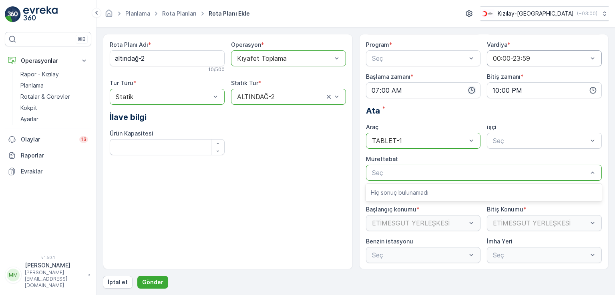
click at [469, 90] on icon "button" at bounding box center [471, 90] width 8 height 8
drag, startPoint x: 237, startPoint y: 190, endPoint x: 288, endPoint y: 187, distance: 51.3
click at [240, 190] on div "Rota Planı Adı * altındağ-2 10 / 500 Operasyon * option Kıyafet Toplama, select…" at bounding box center [228, 152] width 250 height 236
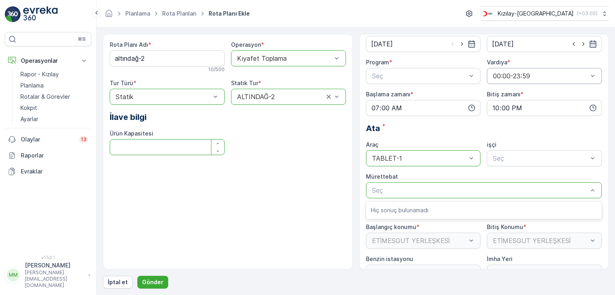
scroll to position [0, 0]
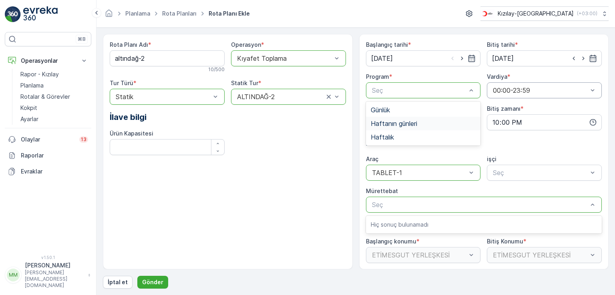
click at [402, 121] on span "Haftanın günleri" at bounding box center [394, 123] width 46 height 7
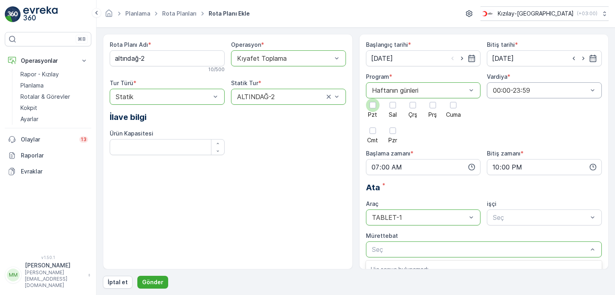
click at [371, 104] on div at bounding box center [372, 105] width 6 height 6
click at [373, 98] on input "Pzt" at bounding box center [373, 98] width 0 height 0
click at [392, 107] on div at bounding box center [392, 105] width 6 height 6
click at [393, 98] on input "Sal" at bounding box center [393, 98] width 0 height 0
click at [417, 108] on div at bounding box center [413, 105] width 14 height 14
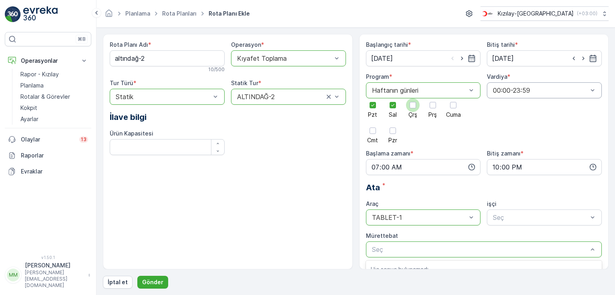
click at [413, 98] on input "Çrş" at bounding box center [413, 98] width 0 height 0
click at [436, 108] on div at bounding box center [433, 105] width 14 height 14
click at [433, 98] on input "Prş" at bounding box center [433, 98] width 0 height 0
click at [455, 108] on div at bounding box center [453, 105] width 6 height 6
click at [453, 98] on input "Cuma" at bounding box center [453, 98] width 0 height 0
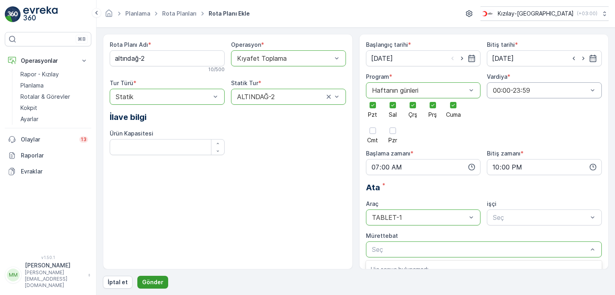
click at [154, 280] on p "Gönder" at bounding box center [152, 282] width 21 height 8
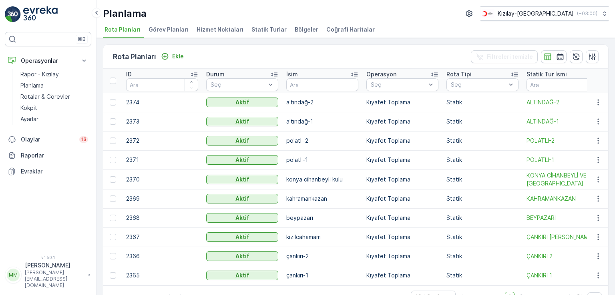
click at [294, 31] on span "Bölgeler" at bounding box center [306, 30] width 24 height 8
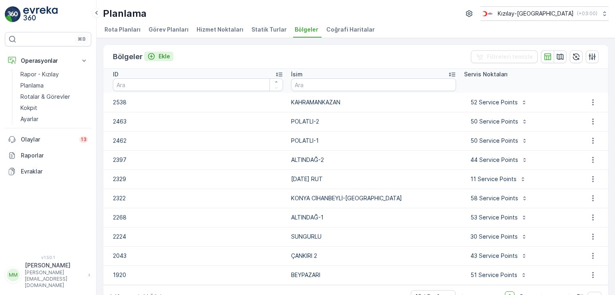
click at [158, 56] on p "Ekle" at bounding box center [164, 56] width 12 height 8
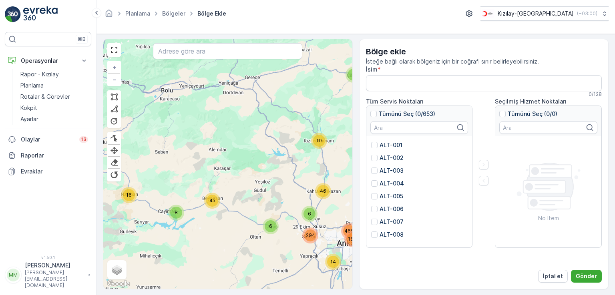
scroll to position [2, 0]
click at [552, 275] on p "İptal et" at bounding box center [553, 276] width 20 height 8
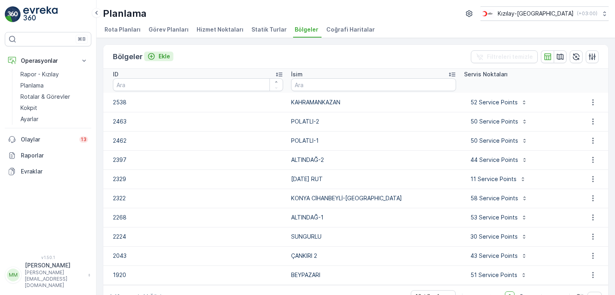
click at [156, 56] on div "Ekle" at bounding box center [158, 56] width 23 height 8
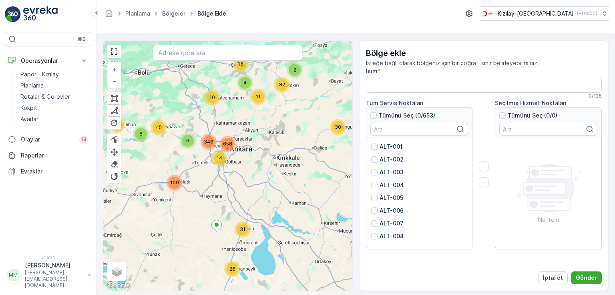
click at [552, 285] on div "Bölge ekle İsteğe bağlı olarak bölgeniz için bir coğrafi sınır belirleyebilirsi…" at bounding box center [484, 165] width 250 height 251
click at [547, 280] on p "İptal et" at bounding box center [553, 278] width 20 height 8
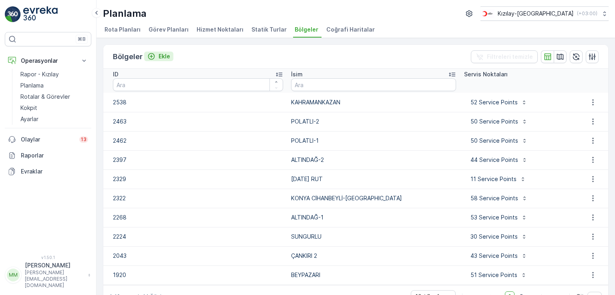
click at [165, 53] on p "Ekle" at bounding box center [164, 56] width 12 height 8
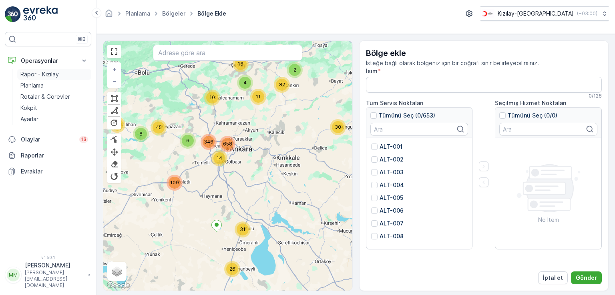
click at [24, 73] on p "Rapor - Kızılay" at bounding box center [39, 74] width 38 height 8
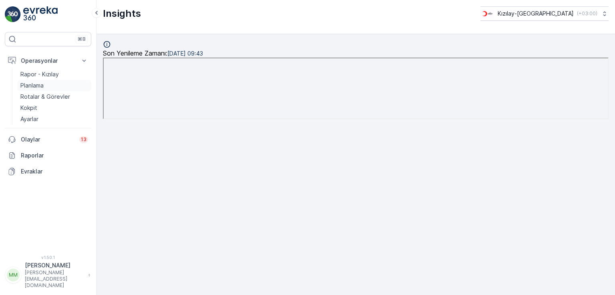
click at [32, 84] on p "Planlama" at bounding box center [31, 86] width 23 height 8
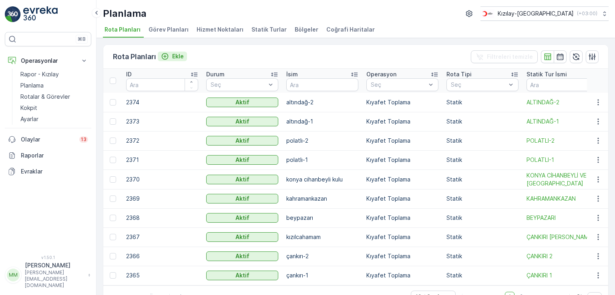
click at [176, 56] on p "Ekle" at bounding box center [178, 56] width 12 height 8
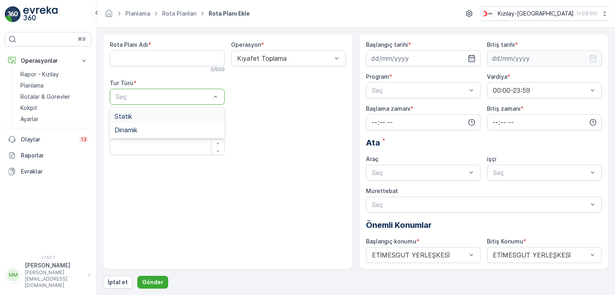
click at [158, 114] on div "Statik" at bounding box center [166, 116] width 105 height 7
click at [156, 56] on Adı "Rota Planı Adı" at bounding box center [167, 58] width 115 height 16
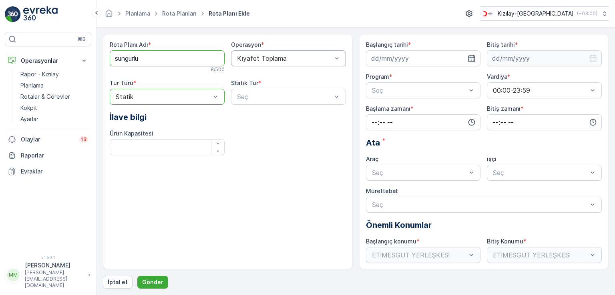
type Adı "sungurlu"
click at [280, 76] on span "Kıyafet Toplama" at bounding box center [261, 77] width 50 height 7
click at [161, 114] on div "Statik" at bounding box center [166, 116] width 105 height 7
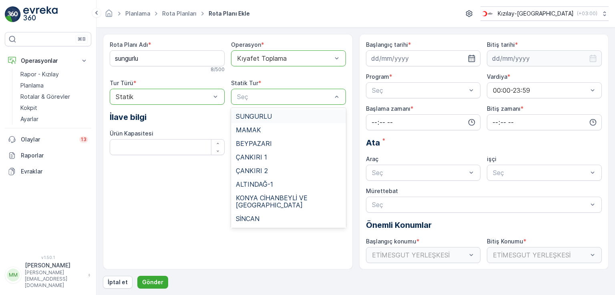
click at [264, 117] on span "SUNGURLU" at bounding box center [254, 116] width 36 height 7
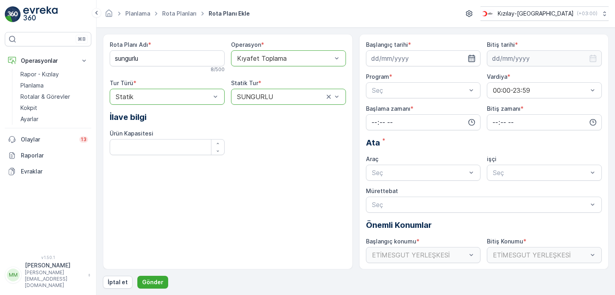
click at [469, 56] on icon "button" at bounding box center [471, 58] width 8 height 8
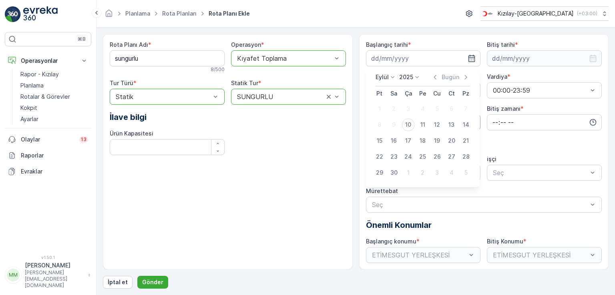
click at [409, 122] on div "10" at bounding box center [408, 124] width 13 height 13
type input "[DATE]"
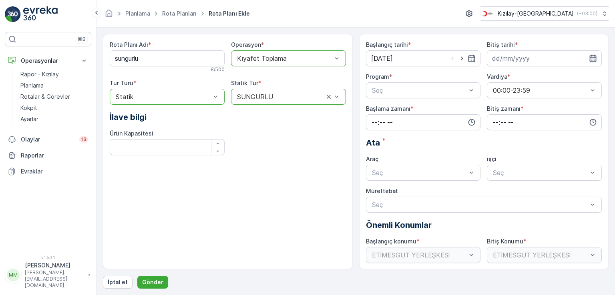
click at [589, 56] on icon "button" at bounding box center [592, 58] width 7 height 7
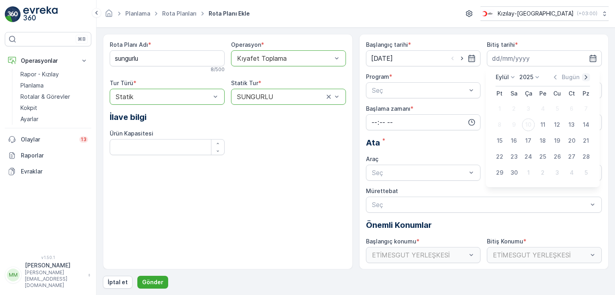
click at [584, 76] on icon "button" at bounding box center [586, 77] width 8 height 8
click at [574, 75] on icon "button" at bounding box center [578, 77] width 8 height 8
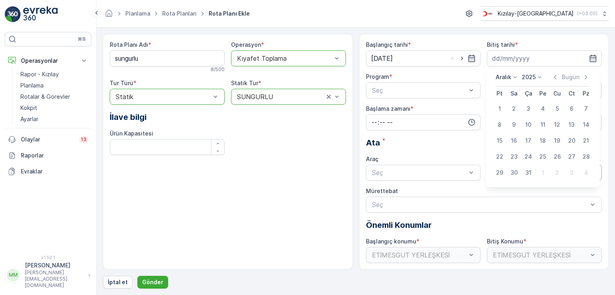
click at [525, 170] on div "31" at bounding box center [528, 172] width 13 height 13
type input "[DATE]"
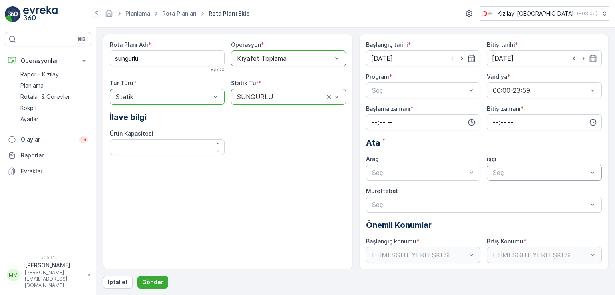
click at [470, 120] on icon "button" at bounding box center [471, 122] width 8 height 8
drag, startPoint x: 375, startPoint y: 170, endPoint x: 381, endPoint y: 170, distance: 6.0
click at [375, 170] on span "07" at bounding box center [374, 173] width 7 height 8
type input "07:00"
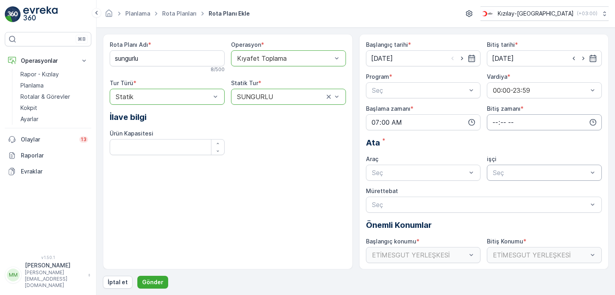
drag, startPoint x: 591, startPoint y: 120, endPoint x: 594, endPoint y: 127, distance: 7.2
click at [591, 120] on icon "button" at bounding box center [593, 122] width 8 height 8
click at [496, 191] on span "22" at bounding box center [494, 192] width 6 height 8
type input "22:00"
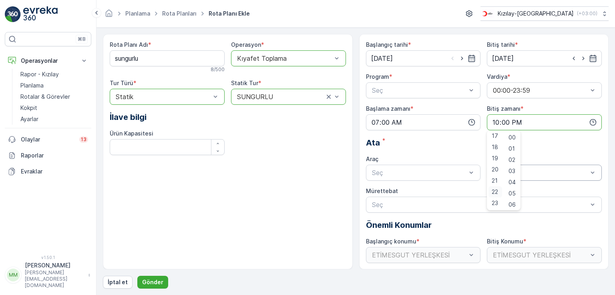
click at [496, 188] on span "22" at bounding box center [494, 192] width 6 height 8
click at [492, 189] on span "22" at bounding box center [494, 192] width 6 height 8
click at [493, 190] on span "22" at bounding box center [494, 192] width 6 height 8
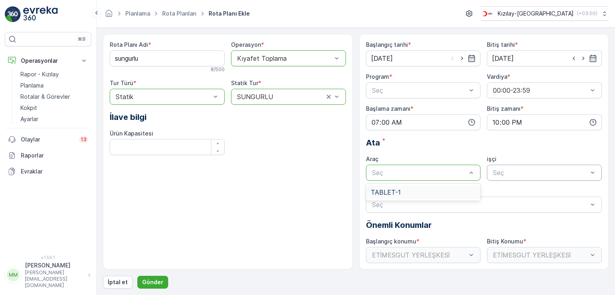
click at [425, 193] on div "TABLET-1" at bounding box center [423, 192] width 105 height 7
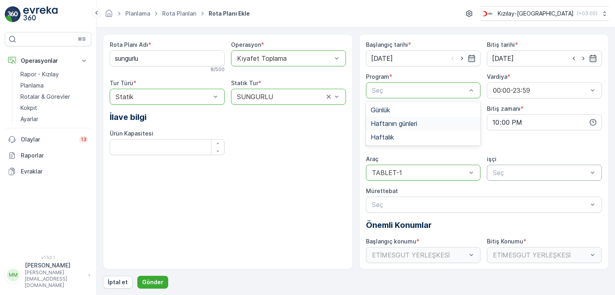
click at [408, 126] on span "Haftanın günleri" at bounding box center [394, 123] width 46 height 7
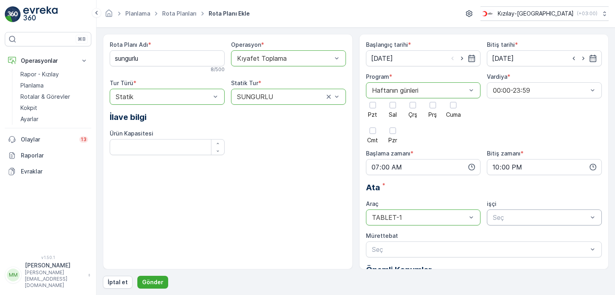
drag, startPoint x: 375, startPoint y: 106, endPoint x: 381, endPoint y: 106, distance: 6.0
click at [374, 106] on div at bounding box center [372, 105] width 6 height 6
click at [373, 98] on input "Pzt" at bounding box center [373, 98] width 0 height 0
click at [394, 106] on div at bounding box center [392, 105] width 6 height 6
click at [393, 98] on input "Sal" at bounding box center [393, 98] width 0 height 0
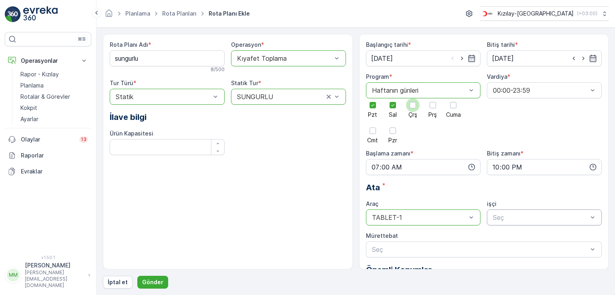
click at [413, 105] on div at bounding box center [412, 105] width 6 height 6
click at [413, 98] on input "Çrş" at bounding box center [413, 98] width 0 height 0
click at [431, 108] on div at bounding box center [432, 105] width 6 height 6
click at [433, 98] on input "Prş" at bounding box center [433, 98] width 0 height 0
drag, startPoint x: 453, startPoint y: 106, endPoint x: 466, endPoint y: 124, distance: 21.9
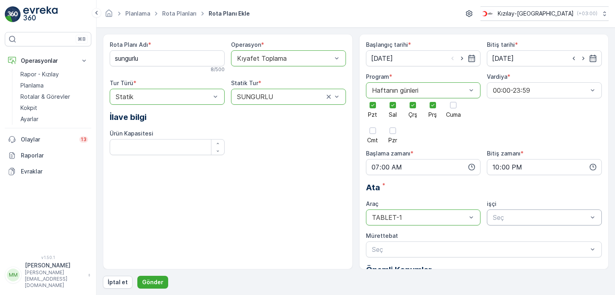
click at [453, 106] on div at bounding box center [453, 105] width 6 height 6
click at [453, 98] on input "Cuma" at bounding box center [453, 98] width 0 height 0
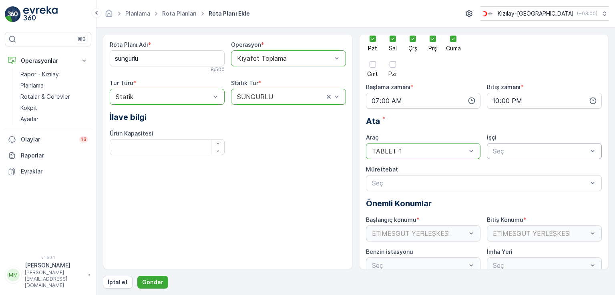
scroll to position [77, 0]
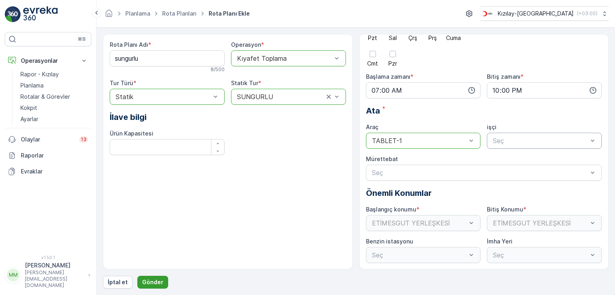
click at [153, 281] on p "Gönder" at bounding box center [152, 282] width 21 height 8
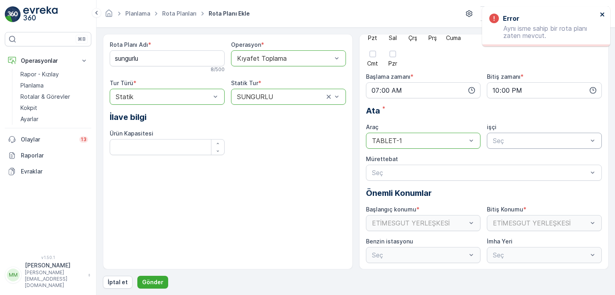
click at [601, 13] on icon "close" at bounding box center [602, 14] width 6 height 6
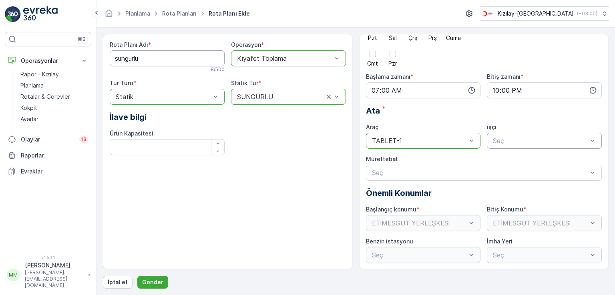
click at [149, 58] on Adı "sungurlu" at bounding box center [167, 58] width 115 height 16
type Adı "s"
type Adı "[DATE] rut"
click at [144, 280] on p "Gönder" at bounding box center [152, 282] width 21 height 8
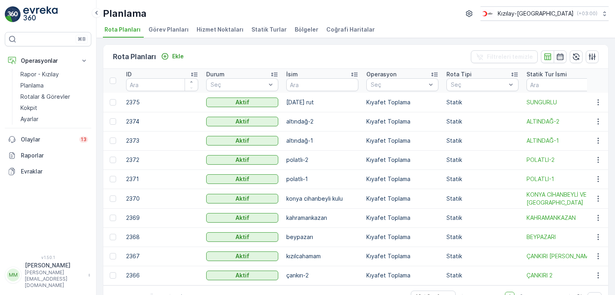
click at [294, 30] on span "Bölgeler" at bounding box center [306, 30] width 24 height 8
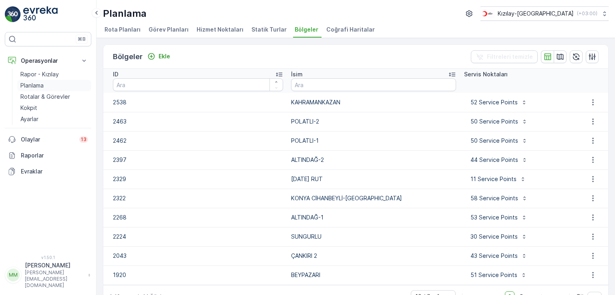
click at [32, 86] on p "Planlama" at bounding box center [31, 86] width 23 height 8
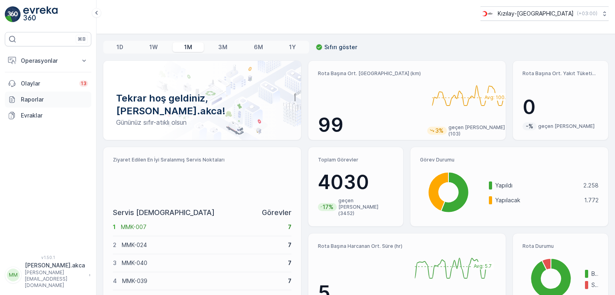
click at [29, 99] on p "Raporlar" at bounding box center [54, 100] width 67 height 8
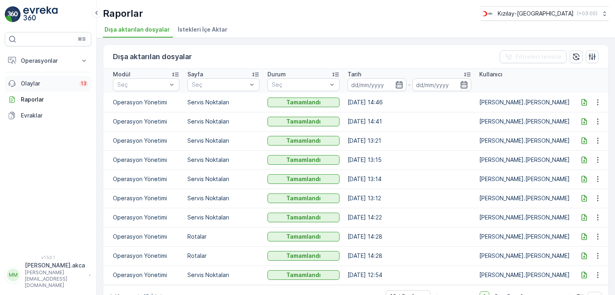
click at [32, 84] on p "Olaylar" at bounding box center [48, 84] width 54 height 8
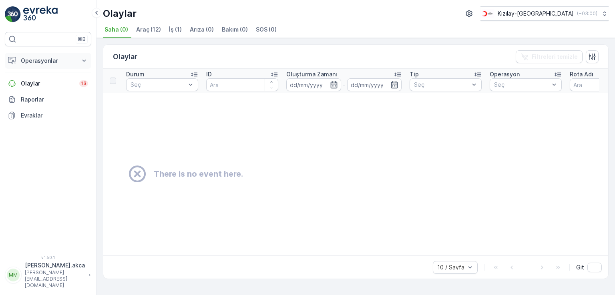
click at [45, 61] on p "Operasyonlar" at bounding box center [48, 61] width 54 height 8
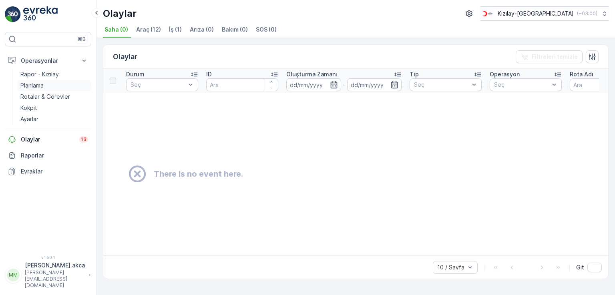
click at [40, 83] on p "Planlama" at bounding box center [31, 86] width 23 height 8
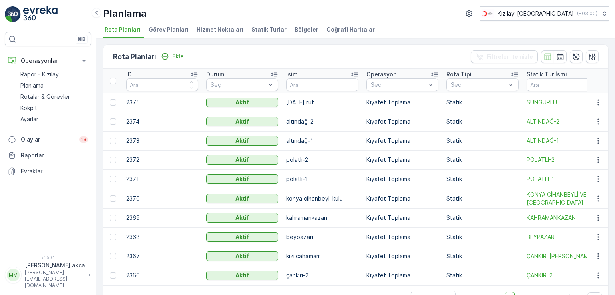
click at [294, 32] on span "Bölgeler" at bounding box center [306, 30] width 24 height 8
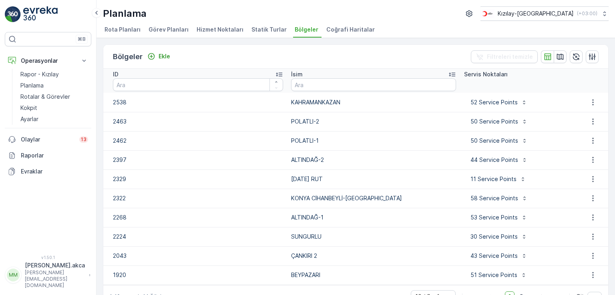
click at [533, 107] on div "52 Service Points" at bounding box center [518, 102] width 108 height 13
